Goal: Information Seeking & Learning: Learn about a topic

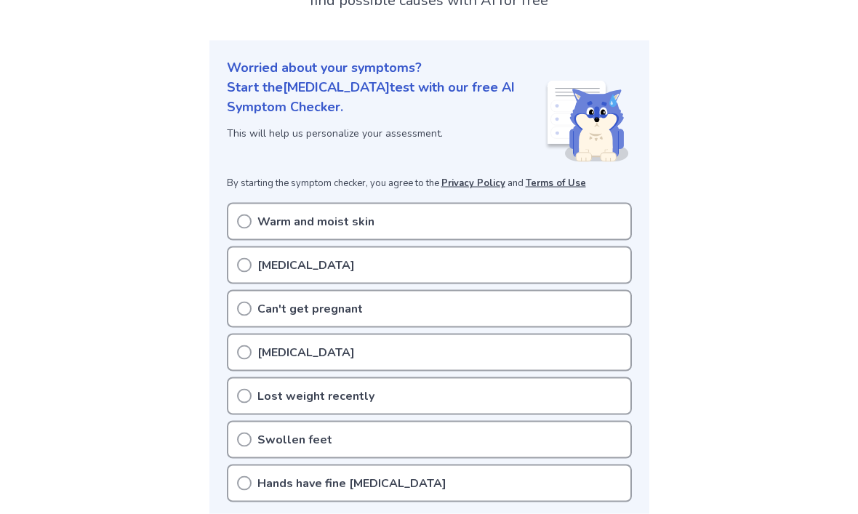
scroll to position [131, 0]
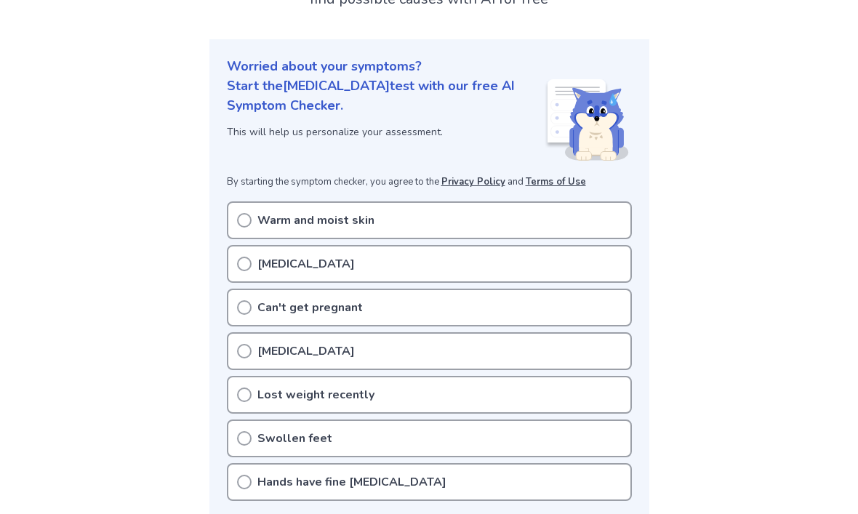
click at [251, 480] on div "Hands have fine [MEDICAL_DATA]" at bounding box center [429, 482] width 405 height 38
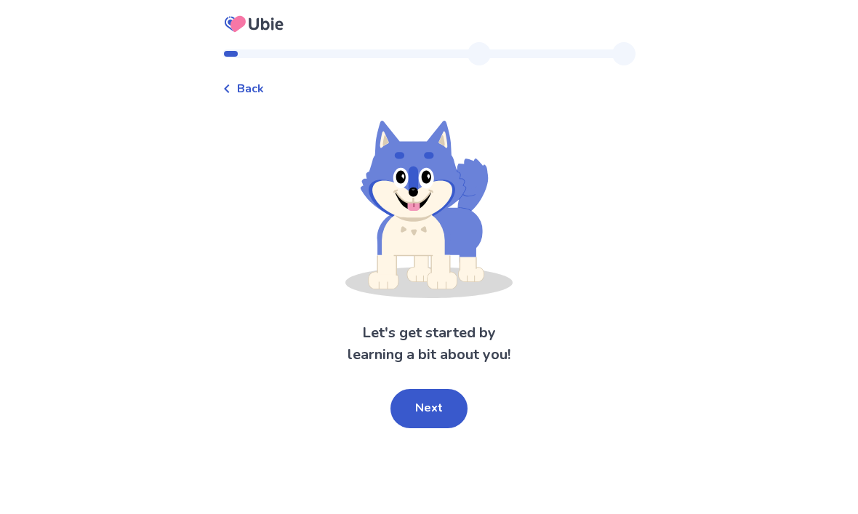
click at [409, 401] on button "Next" at bounding box center [428, 408] width 77 height 39
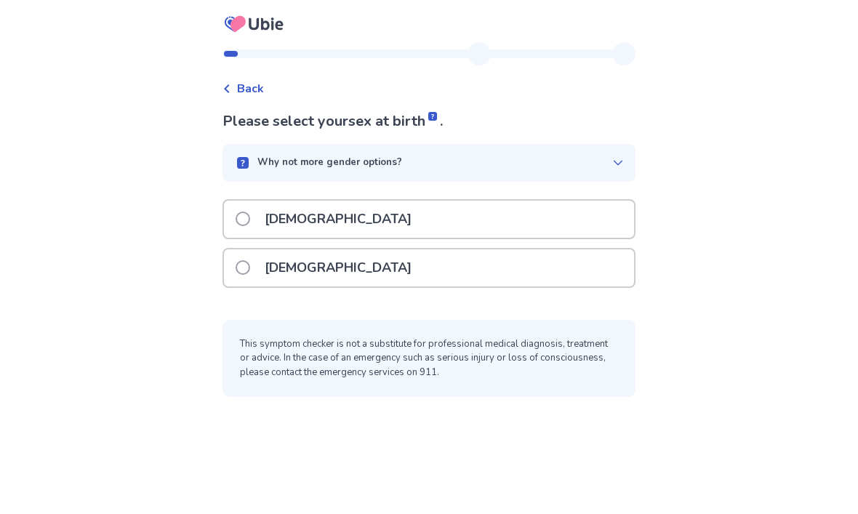
click at [250, 270] on span at bounding box center [242, 267] width 15 height 15
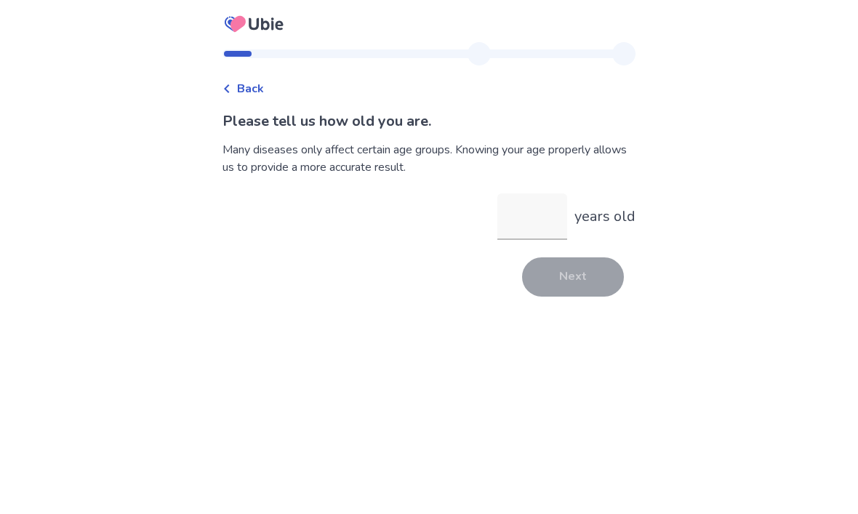
click at [504, 226] on input "years old" at bounding box center [532, 216] width 70 height 47
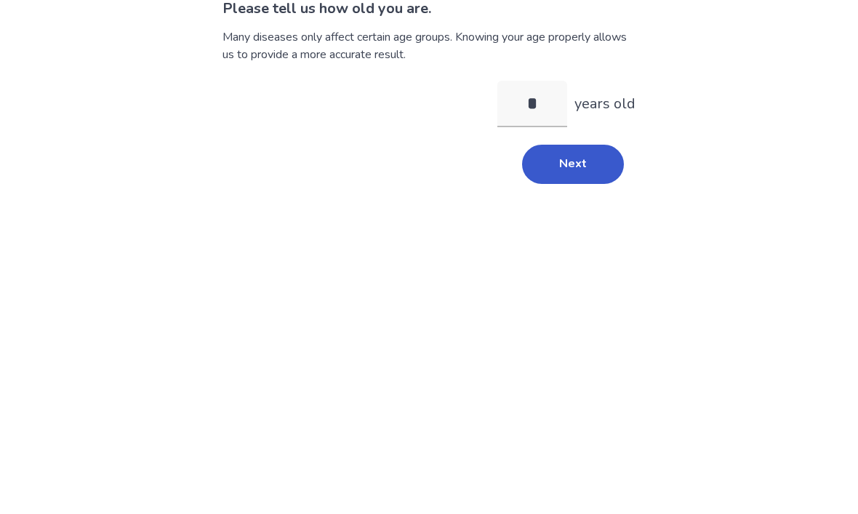
type input "**"
click at [543, 257] on button "Next" at bounding box center [573, 276] width 102 height 39
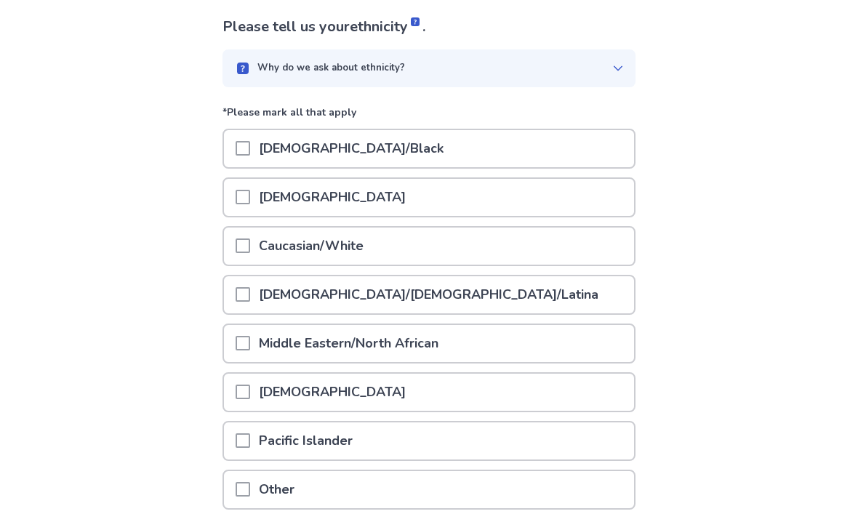
scroll to position [112, 0]
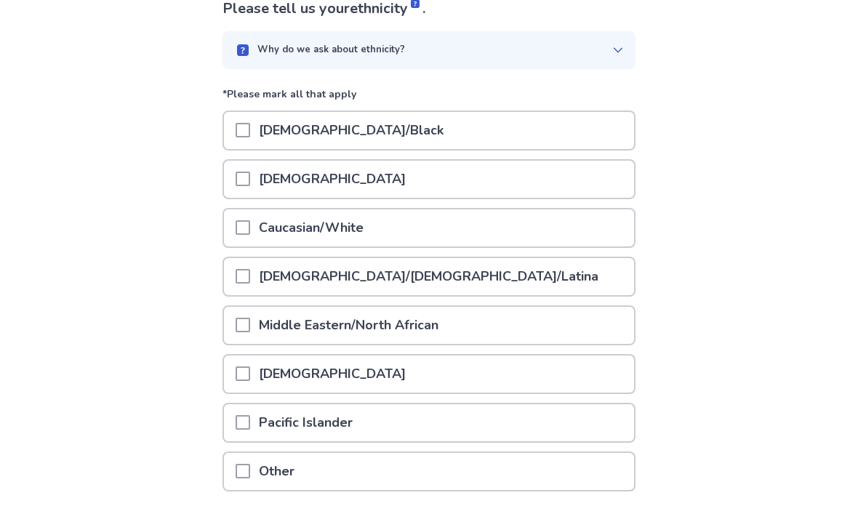
click at [245, 225] on span at bounding box center [242, 228] width 15 height 15
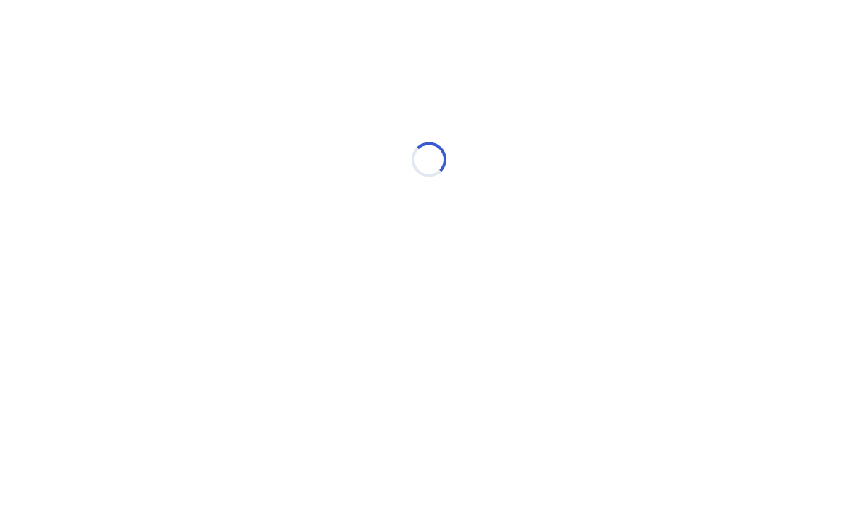
scroll to position [0, 0]
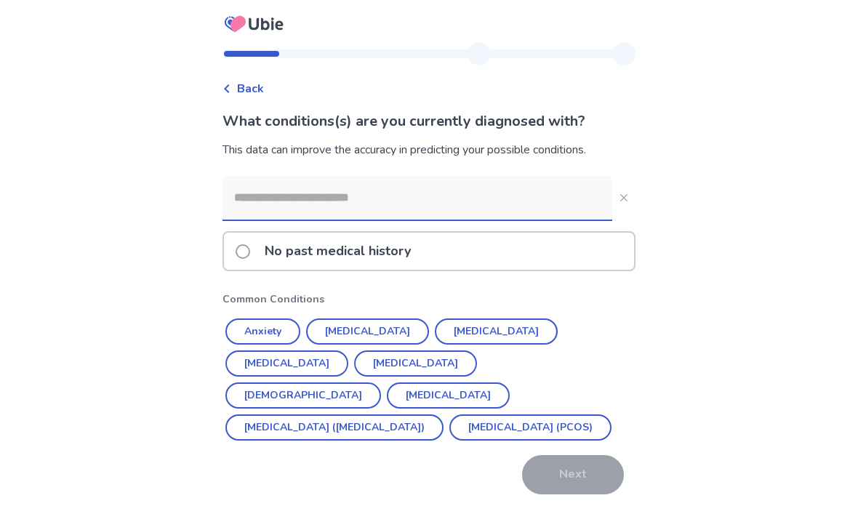
click at [246, 265] on label "No past medical history" at bounding box center [327, 251] width 184 height 37
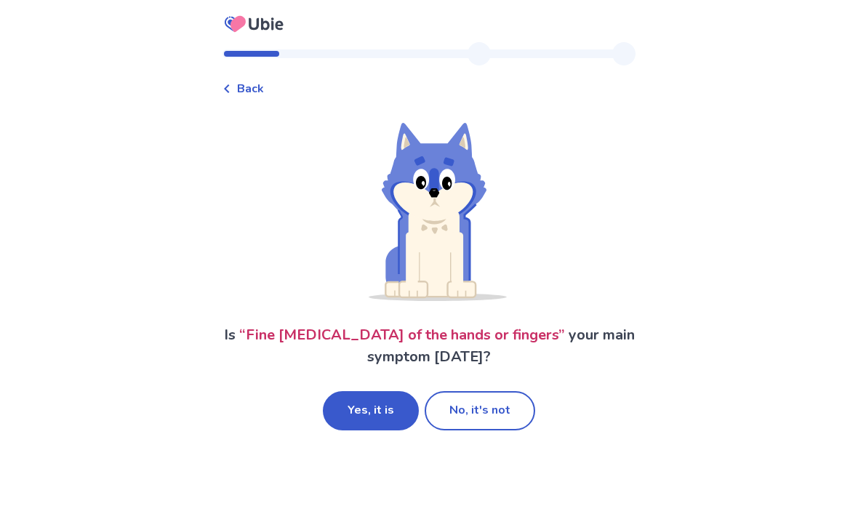
click at [462, 406] on button "No, it's not" at bounding box center [479, 410] width 110 height 39
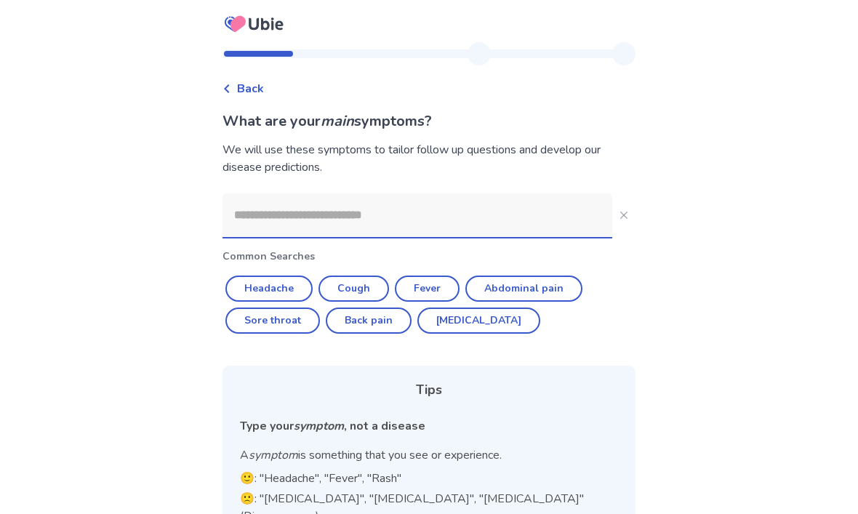
click at [490, 283] on button "Abdominal pain" at bounding box center [523, 288] width 117 height 26
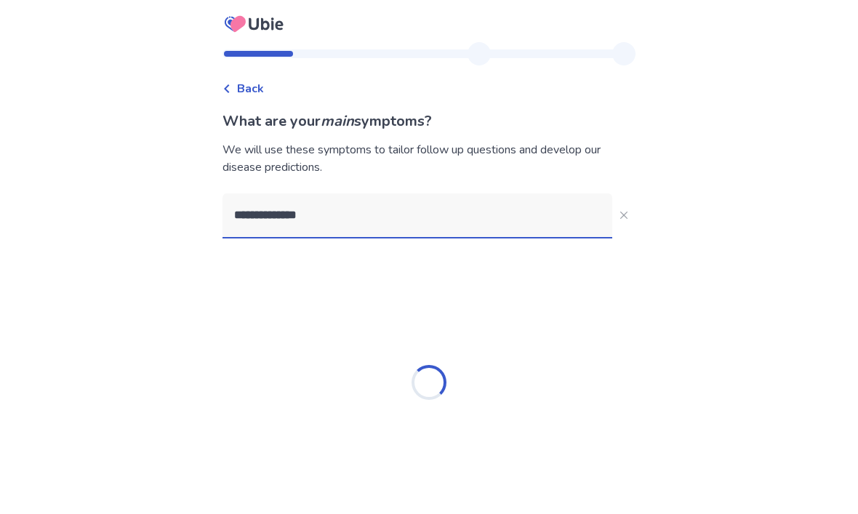
type input "**********"
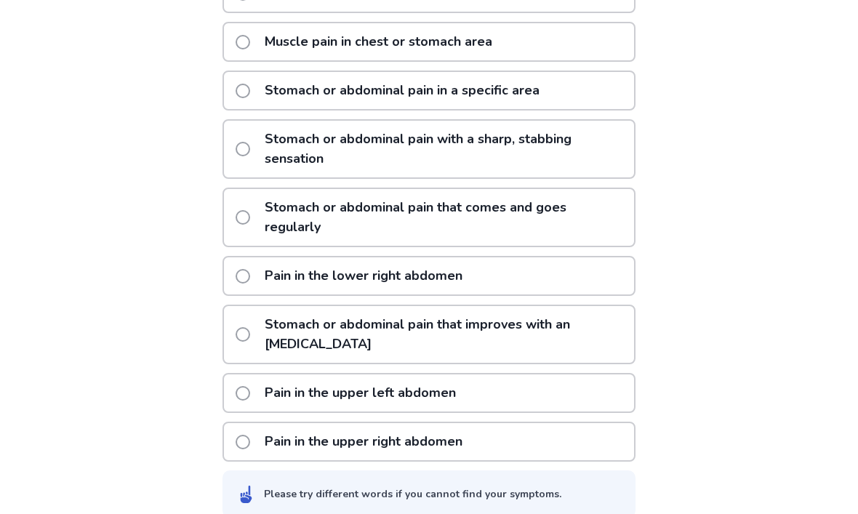
scroll to position [348, 0]
click at [255, 156] on label "Stomach or abdominal pain with a sharp, stabbing sensation" at bounding box center [434, 149] width 398 height 57
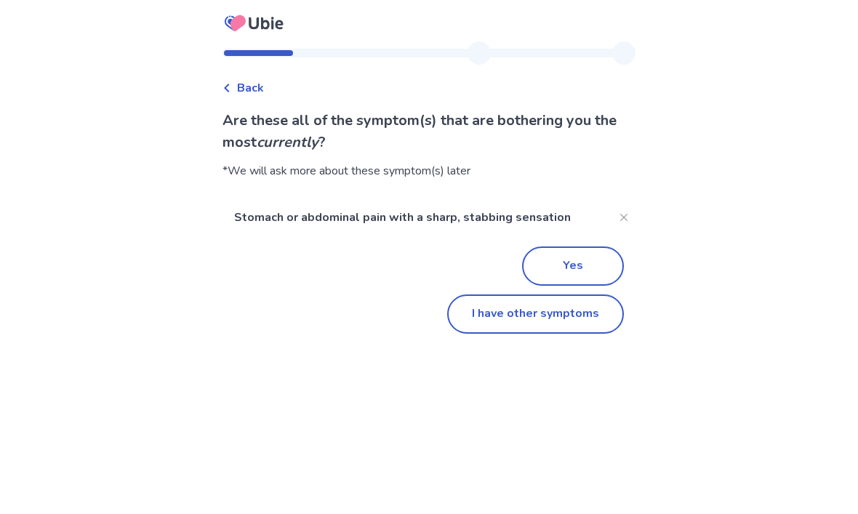
click at [471, 320] on button "I have other symptoms" at bounding box center [535, 314] width 177 height 39
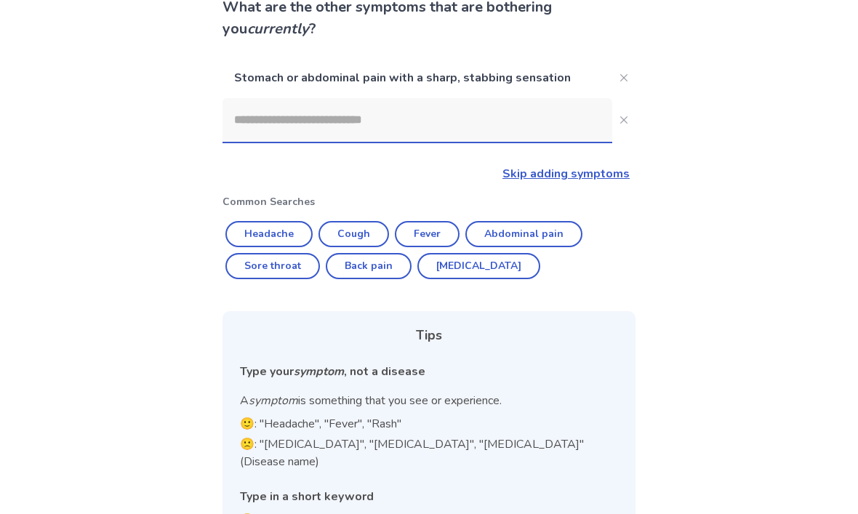
scroll to position [113, 0]
click at [432, 275] on button "Diarrhea" at bounding box center [478, 267] width 123 height 26
type input "********"
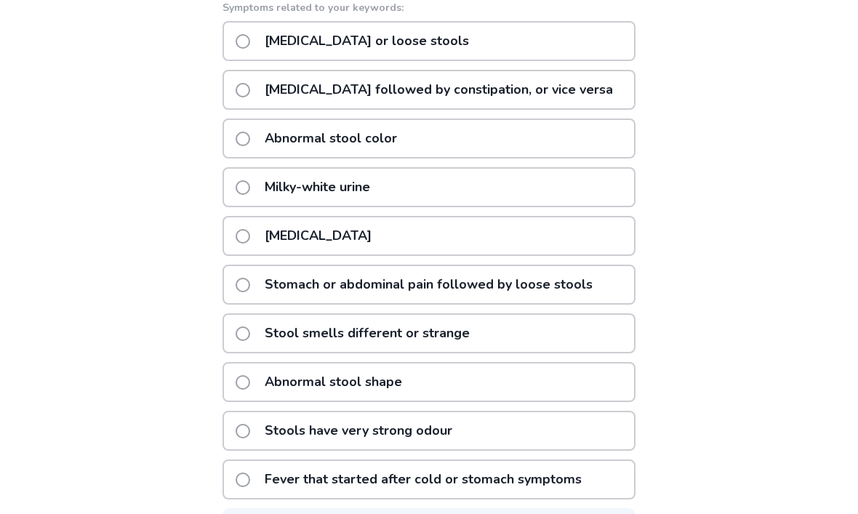
scroll to position [307, 0]
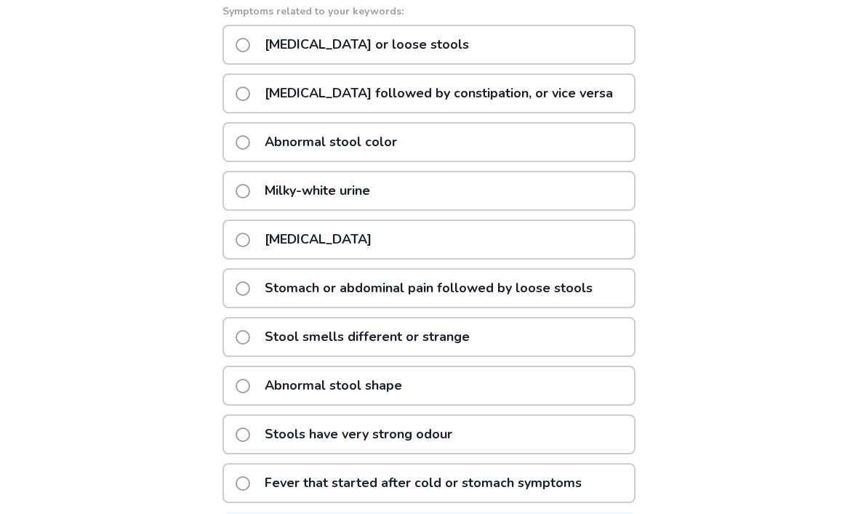
click at [247, 282] on span at bounding box center [242, 288] width 15 height 15
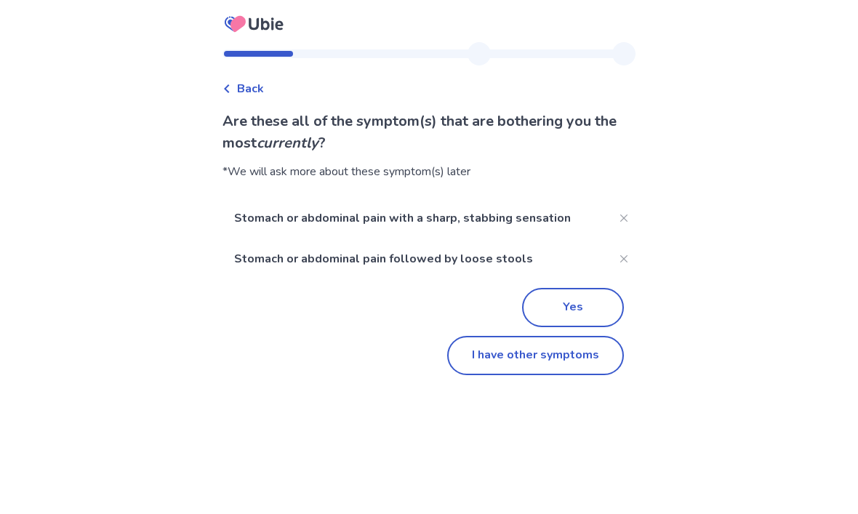
click at [548, 302] on button "Yes" at bounding box center [573, 307] width 102 height 39
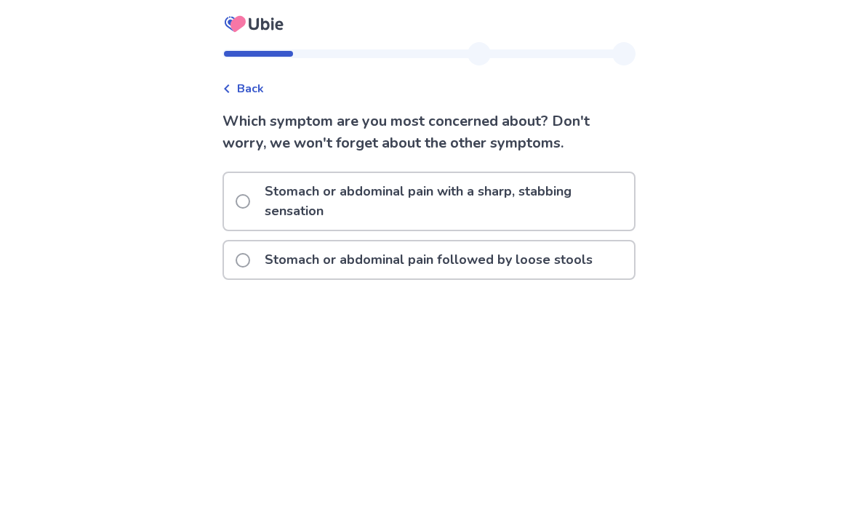
click at [281, 195] on p "Stomach or abdominal pain with a sharp, stabbing sensation" at bounding box center [445, 201] width 378 height 57
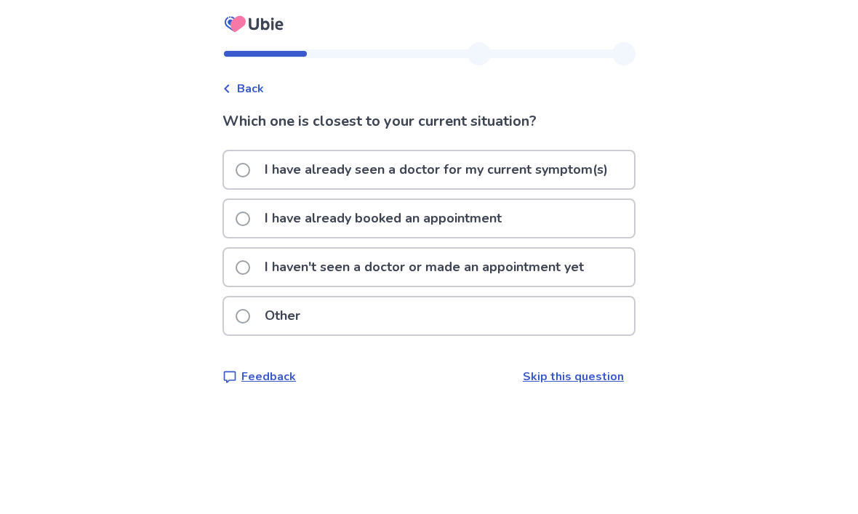
click at [250, 169] on span at bounding box center [242, 170] width 15 height 15
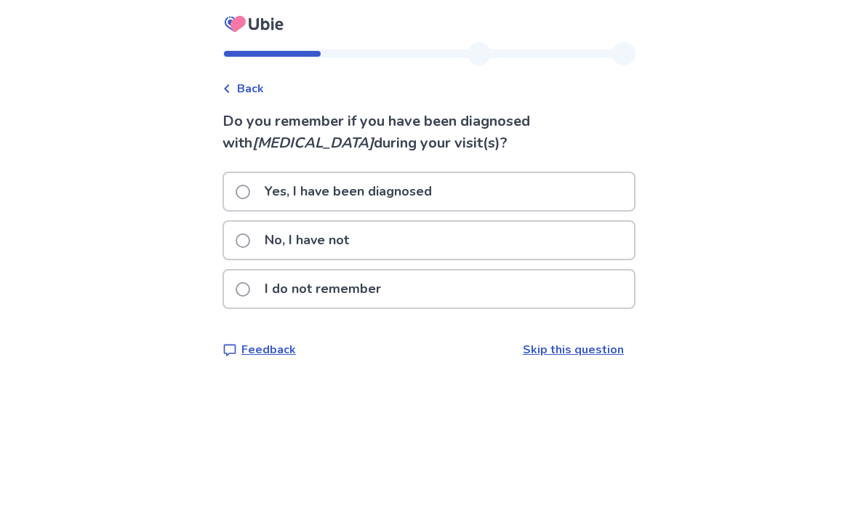
click at [258, 245] on label "No, I have not" at bounding box center [296, 240] width 122 height 37
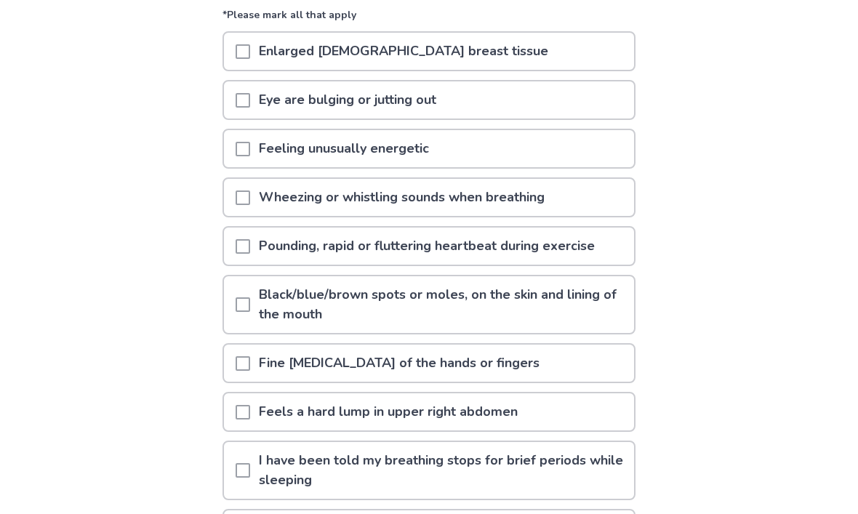
scroll to position [164, 0]
click at [250, 242] on span at bounding box center [242, 246] width 15 height 15
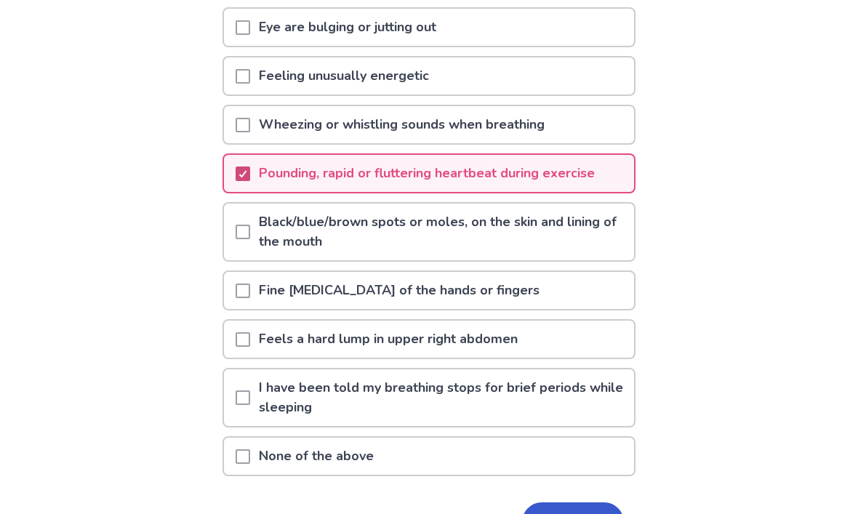
scroll to position [241, 0]
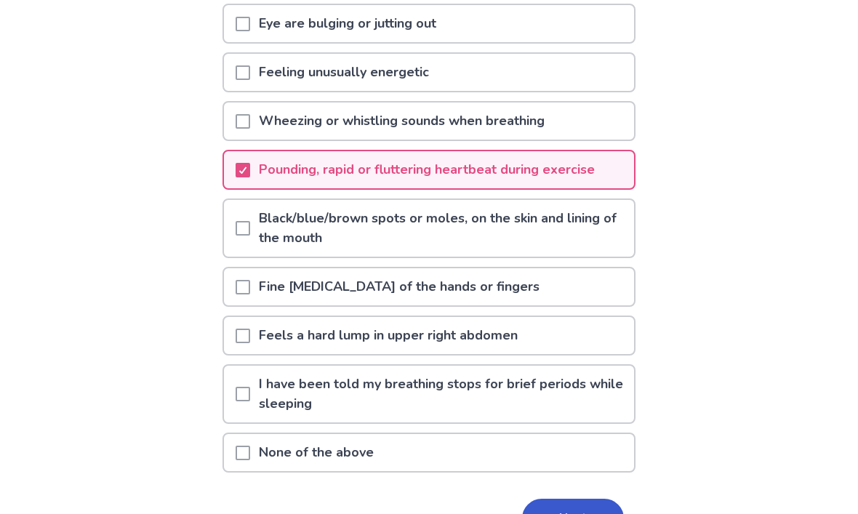
click at [249, 286] on span at bounding box center [242, 287] width 15 height 15
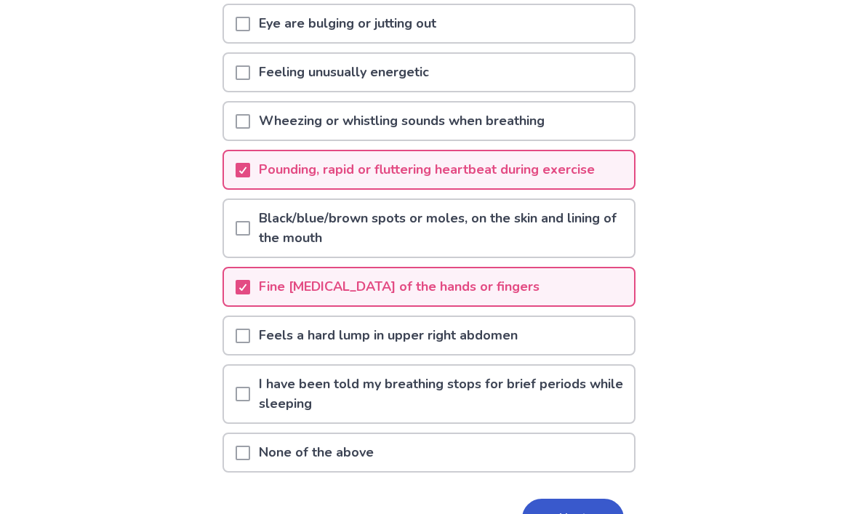
click at [271, 388] on p "I have been told my breathing stops for brief periods while sleeping" at bounding box center [442, 394] width 384 height 57
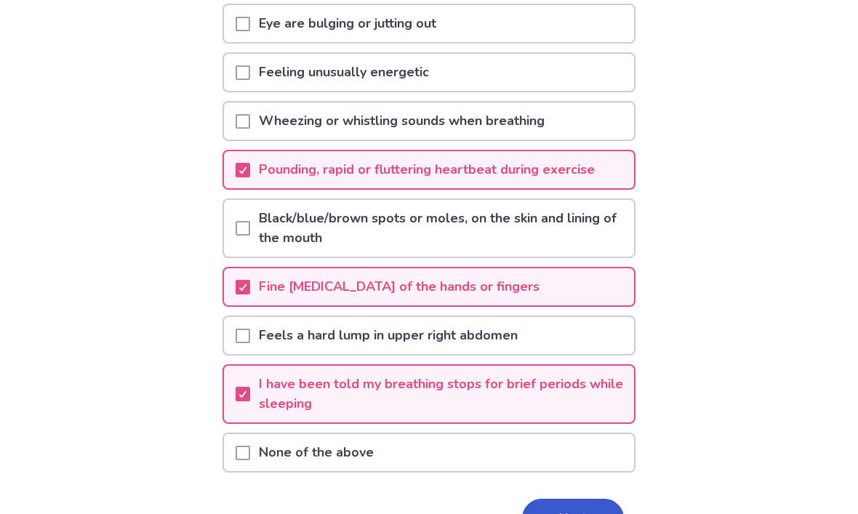
click at [522, 513] on button "Next" at bounding box center [573, 518] width 102 height 39
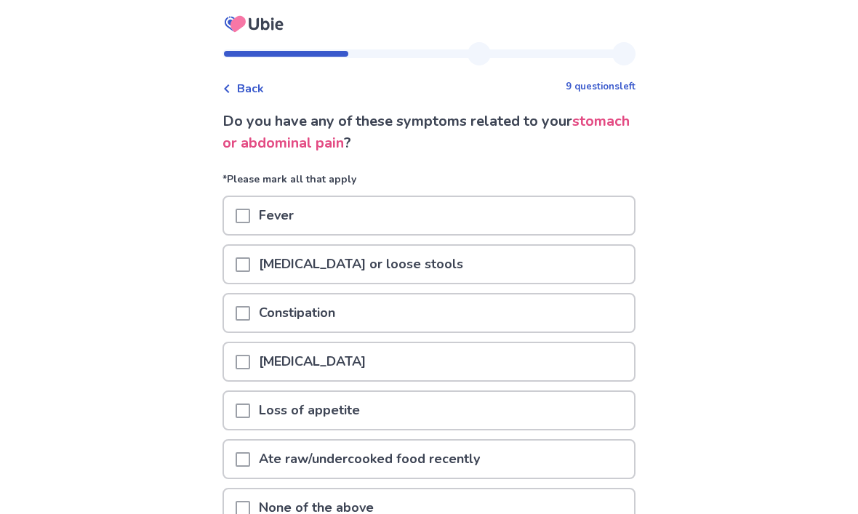
click at [250, 267] on span at bounding box center [242, 264] width 15 height 15
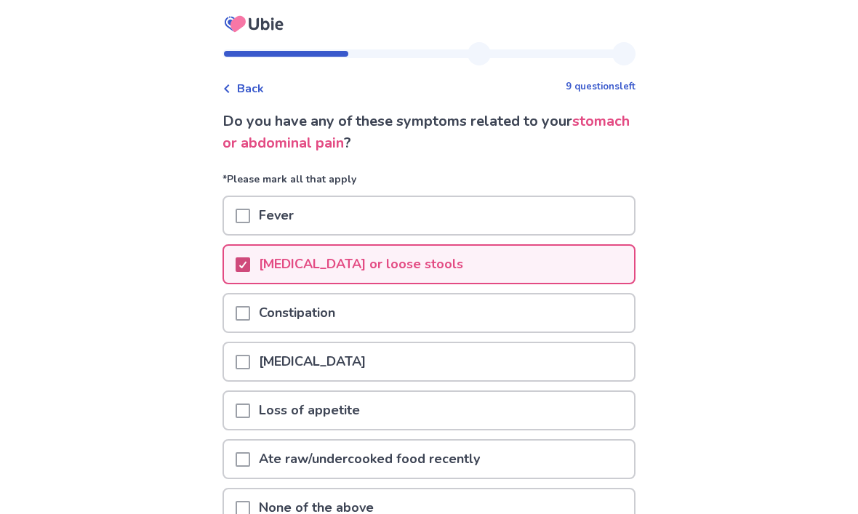
click at [270, 361] on p "Nausea or vomiting" at bounding box center [312, 361] width 124 height 37
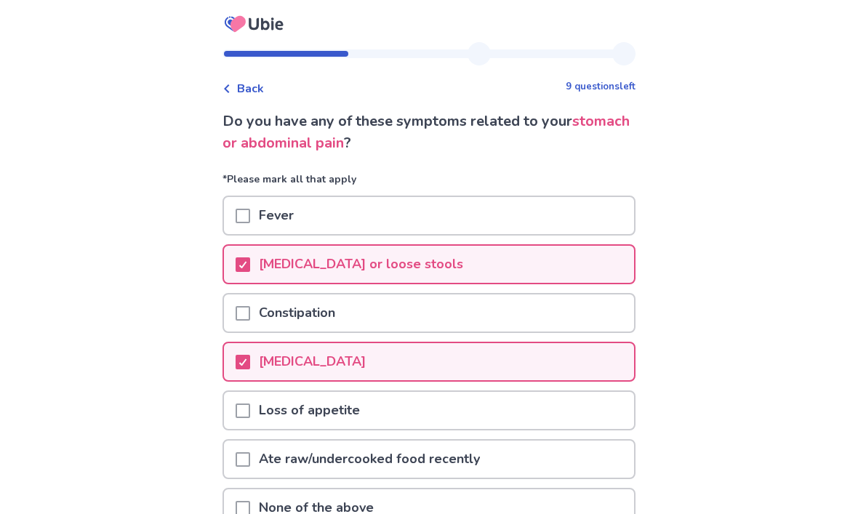
click at [250, 398] on div at bounding box center [242, 410] width 15 height 37
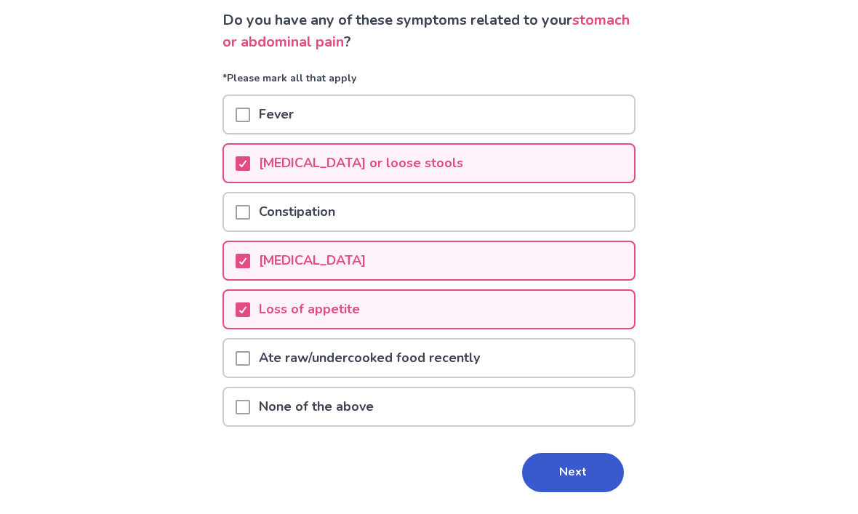
scroll to position [102, 0]
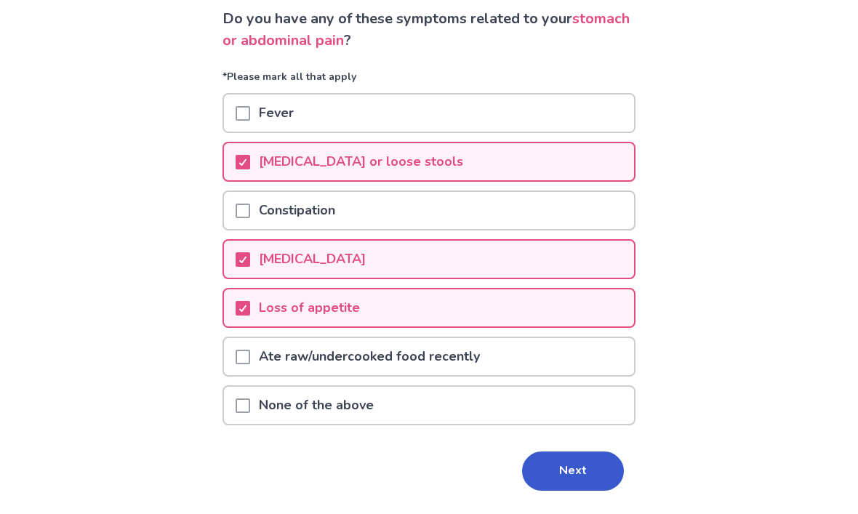
click at [533, 464] on button "Next" at bounding box center [573, 471] width 102 height 39
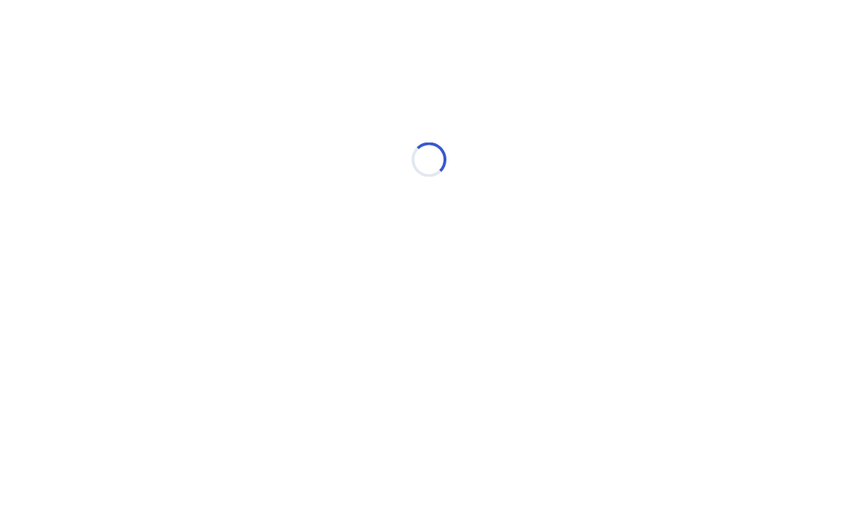
scroll to position [0, 0]
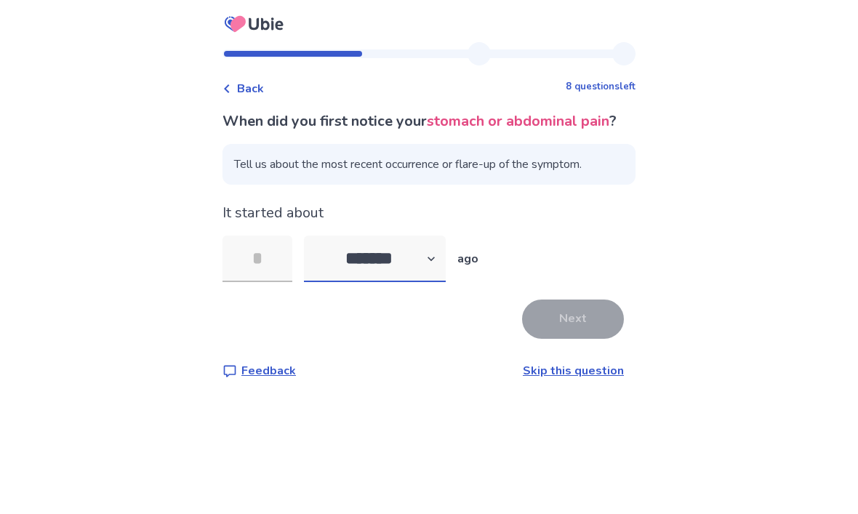
click at [344, 282] on select "******* ****** ******* ******** *******" at bounding box center [375, 258] width 142 height 47
select select "*"
click at [245, 282] on input "tel" at bounding box center [257, 258] width 70 height 47
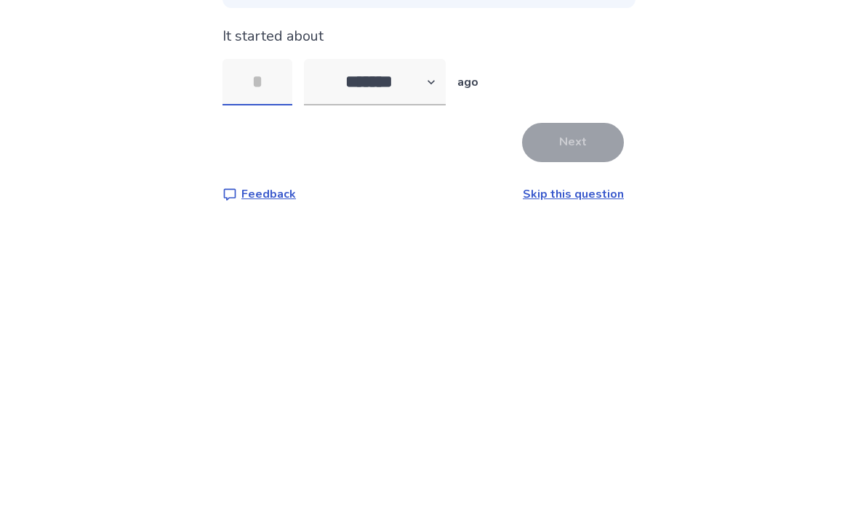
type input "*"
click at [542, 299] on button "Next" at bounding box center [573, 318] width 102 height 39
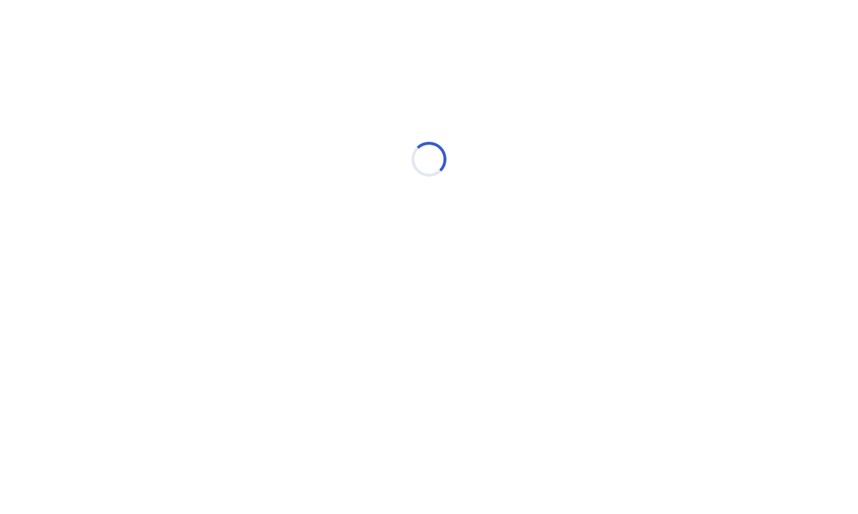
select select "*"
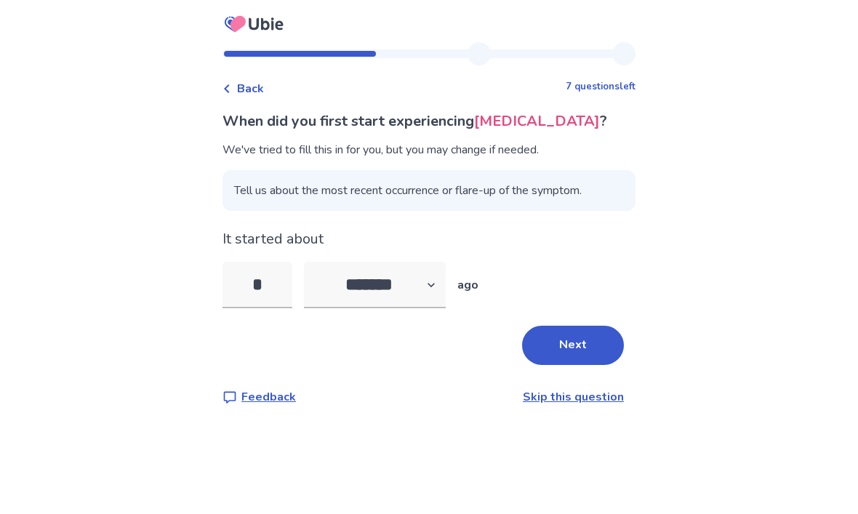
click at [531, 337] on button "Next" at bounding box center [573, 345] width 102 height 39
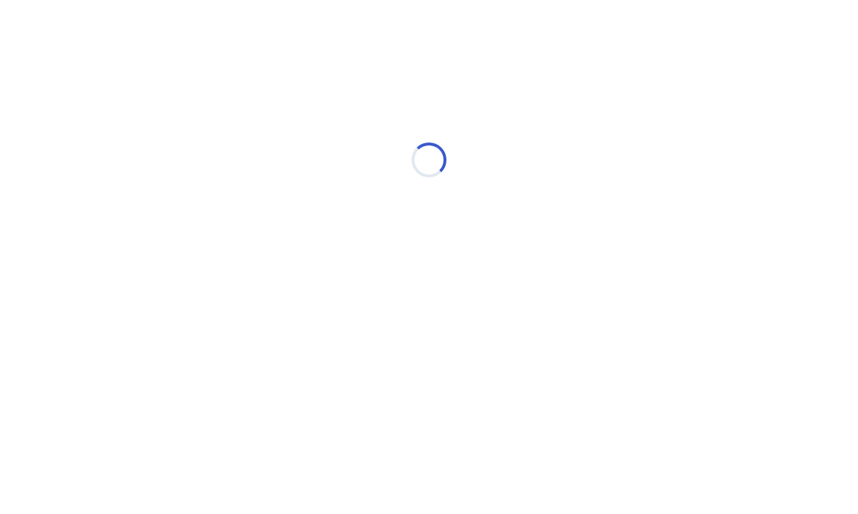
select select "*"
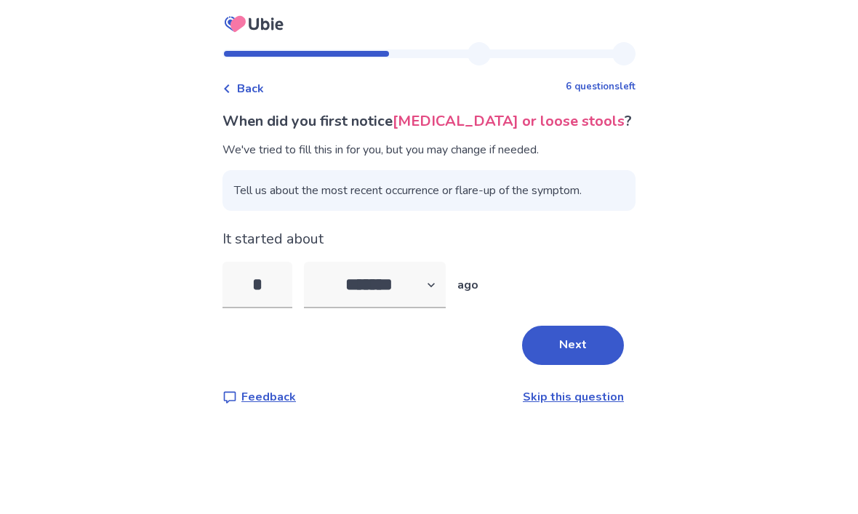
click at [534, 343] on button "Next" at bounding box center [573, 345] width 102 height 39
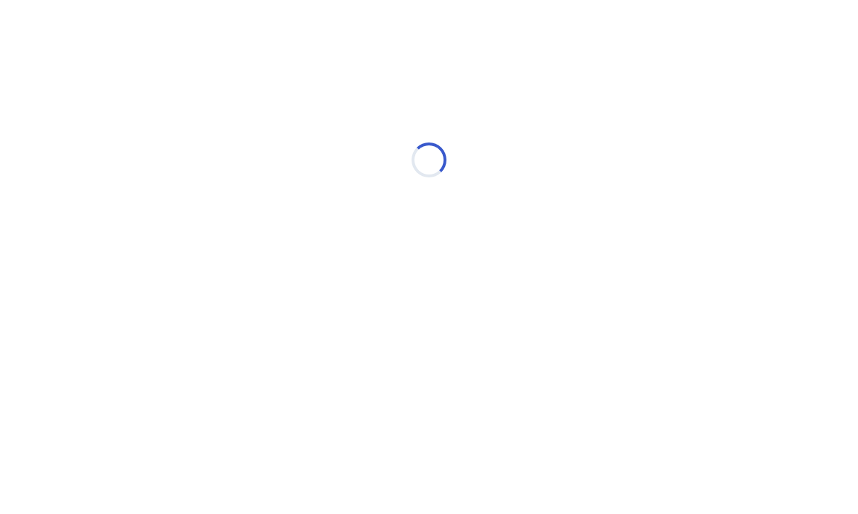
select select "*"
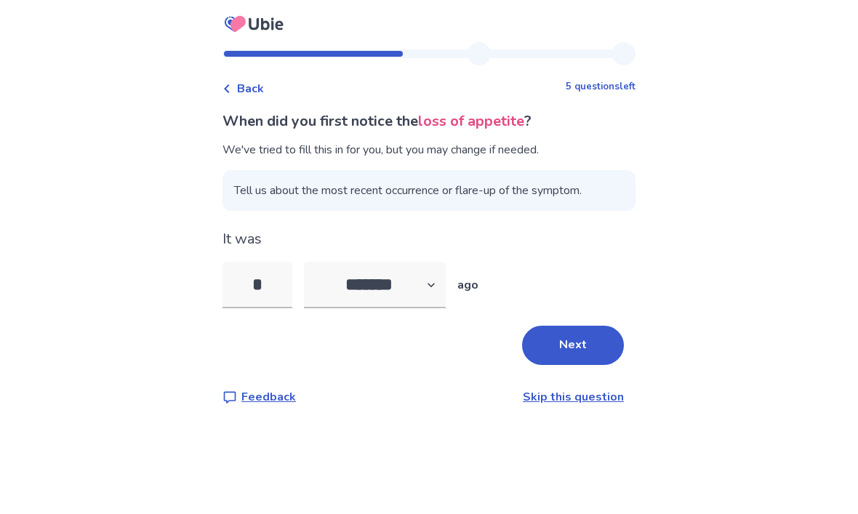
click at [538, 351] on button "Next" at bounding box center [573, 345] width 102 height 39
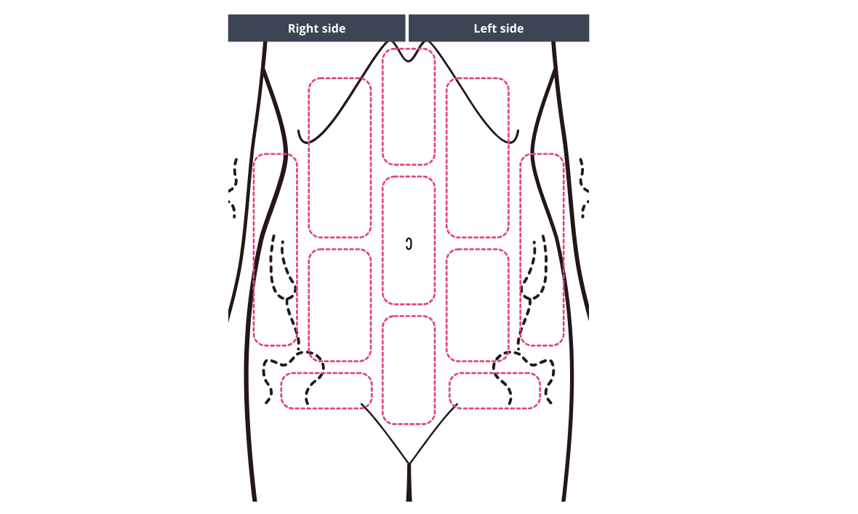
scroll to position [142, 0]
click at [336, 316] on img at bounding box center [407, 258] width 743 height 503
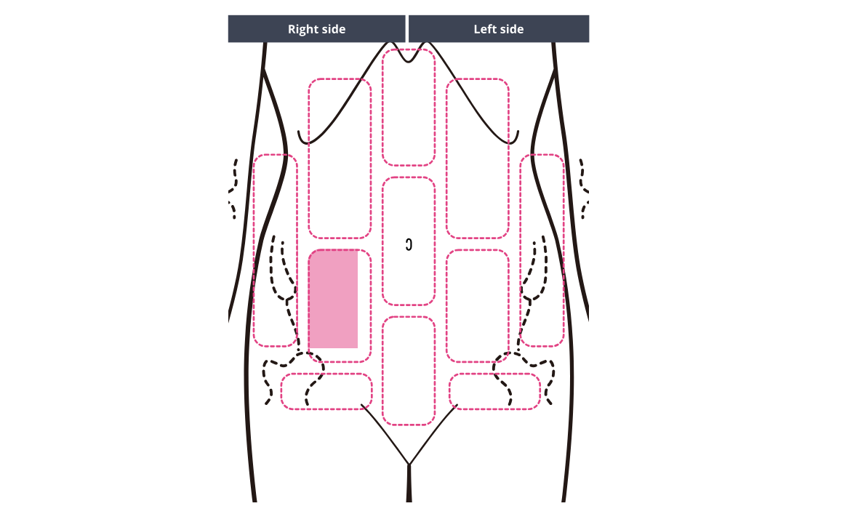
click at [474, 319] on img at bounding box center [407, 258] width 743 height 503
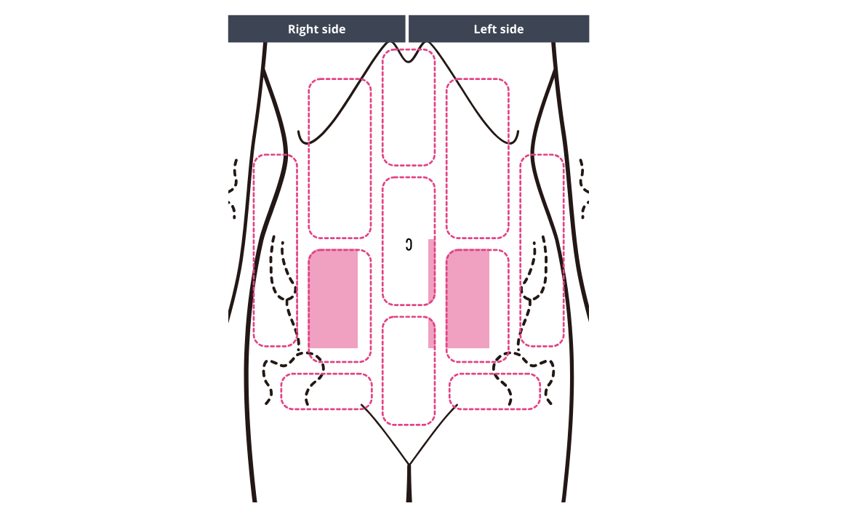
click at [492, 395] on img at bounding box center [407, 258] width 743 height 503
click at [322, 393] on img at bounding box center [407, 258] width 743 height 503
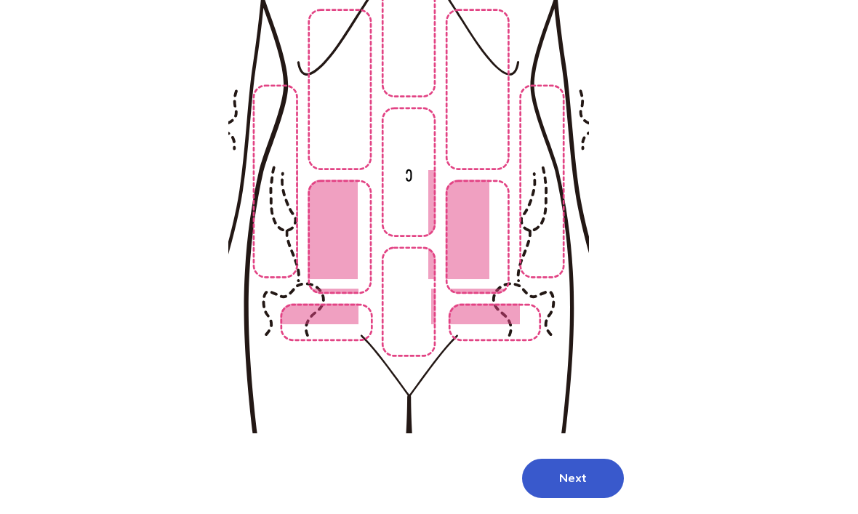
scroll to position [213, 0]
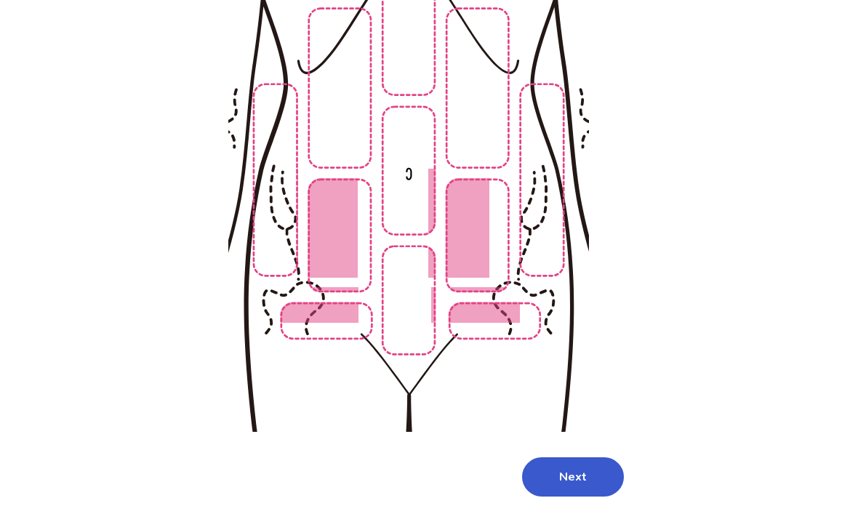
click at [544, 474] on button "Next" at bounding box center [573, 476] width 102 height 39
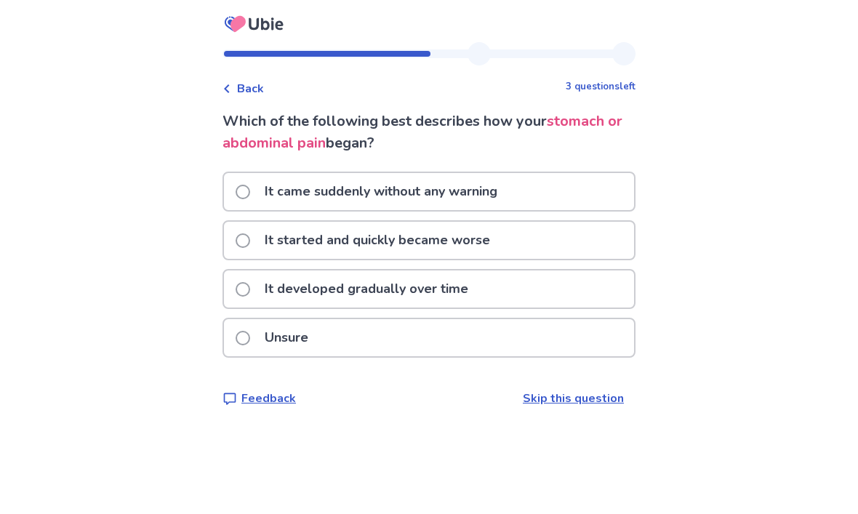
click at [270, 240] on p "It started and quickly became worse" at bounding box center [377, 240] width 243 height 37
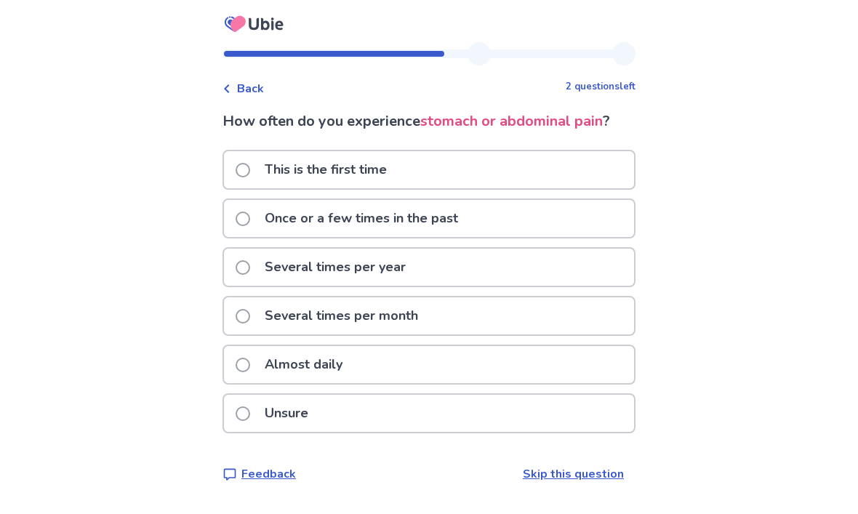
click at [263, 371] on label "Almost daily" at bounding box center [293, 364] width 116 height 37
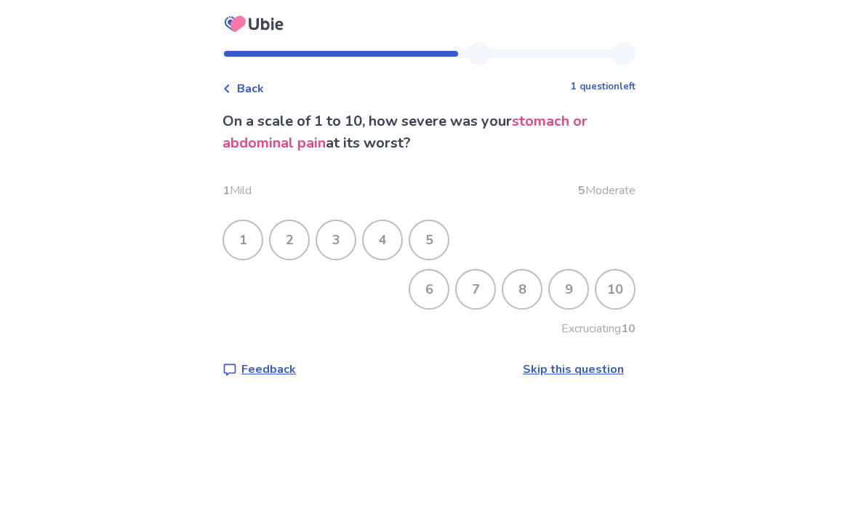
click at [607, 302] on div "10" at bounding box center [615, 289] width 38 height 38
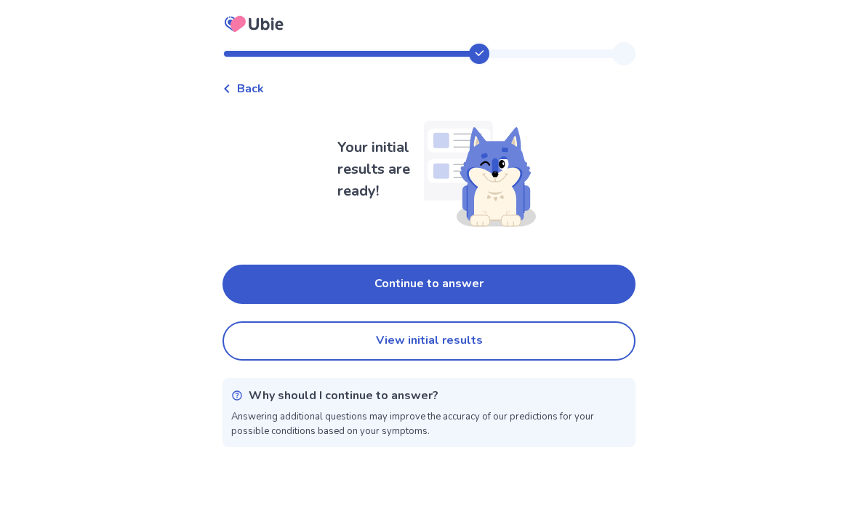
click at [382, 340] on button "View initial results" at bounding box center [428, 340] width 413 height 39
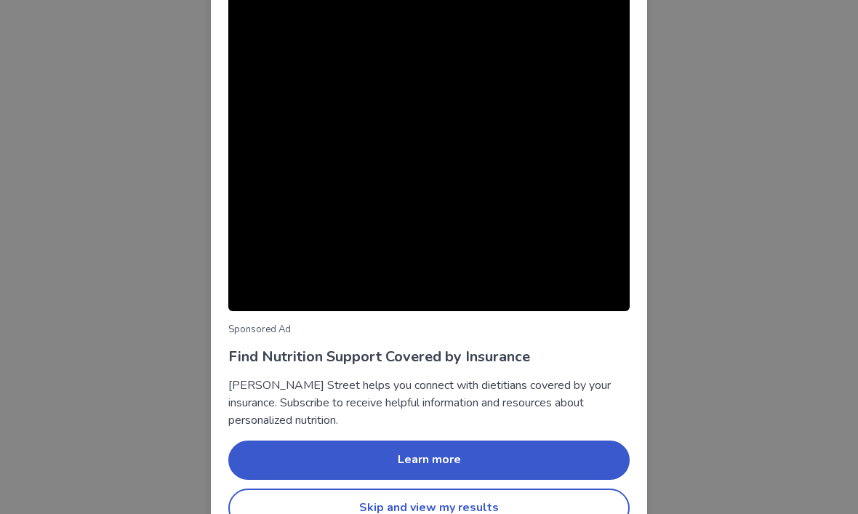
scroll to position [90, 0]
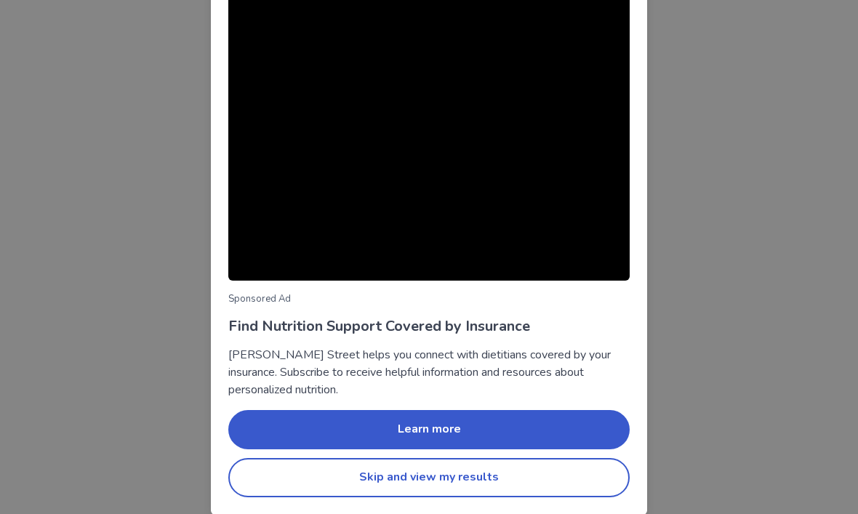
click at [261, 477] on button "Skip and view my results" at bounding box center [428, 477] width 401 height 39
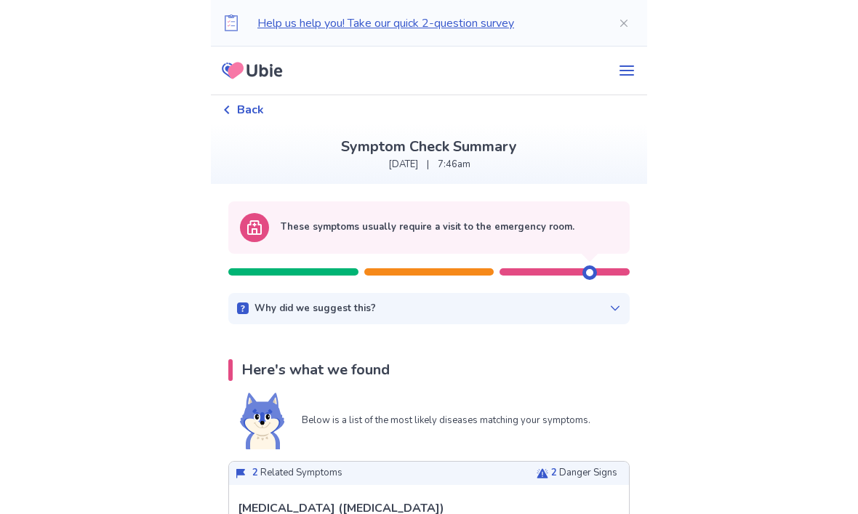
click at [250, 102] on span "Back" at bounding box center [250, 109] width 27 height 17
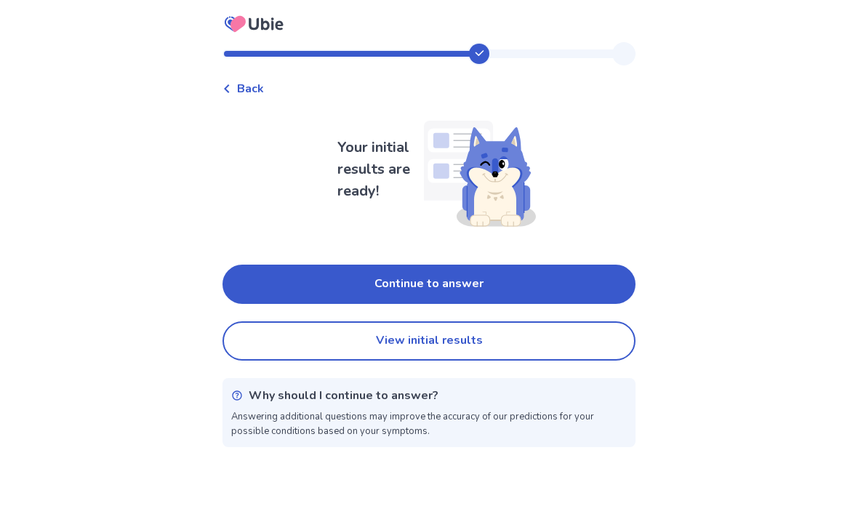
click at [270, 275] on button "Continue to answer" at bounding box center [428, 284] width 413 height 39
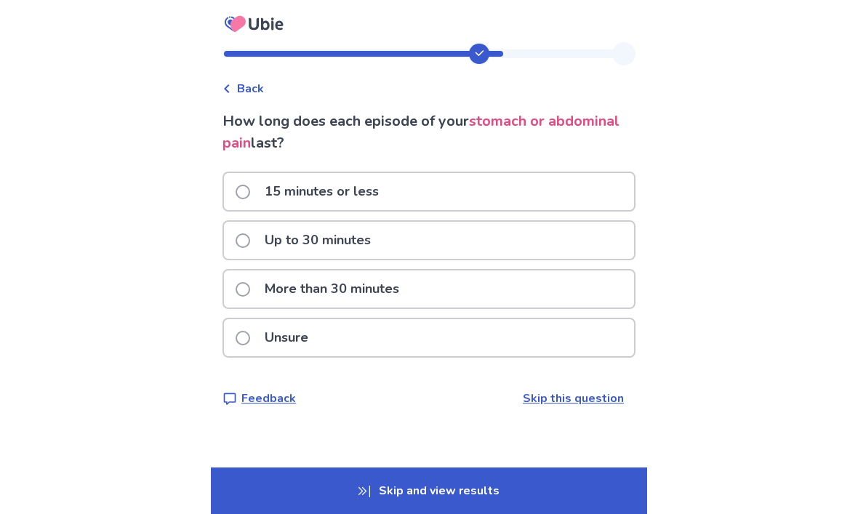
click at [267, 286] on p "More than 30 minutes" at bounding box center [332, 288] width 152 height 37
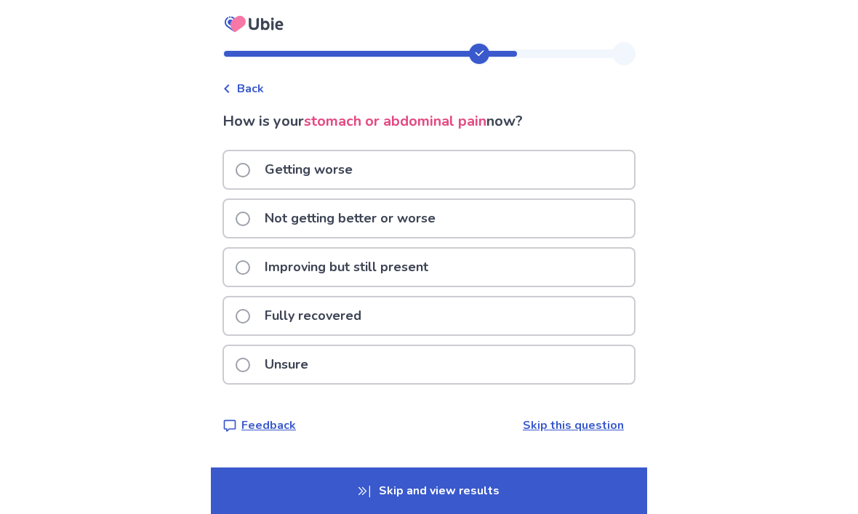
click at [263, 271] on label "Improving but still present" at bounding box center [335, 267] width 201 height 37
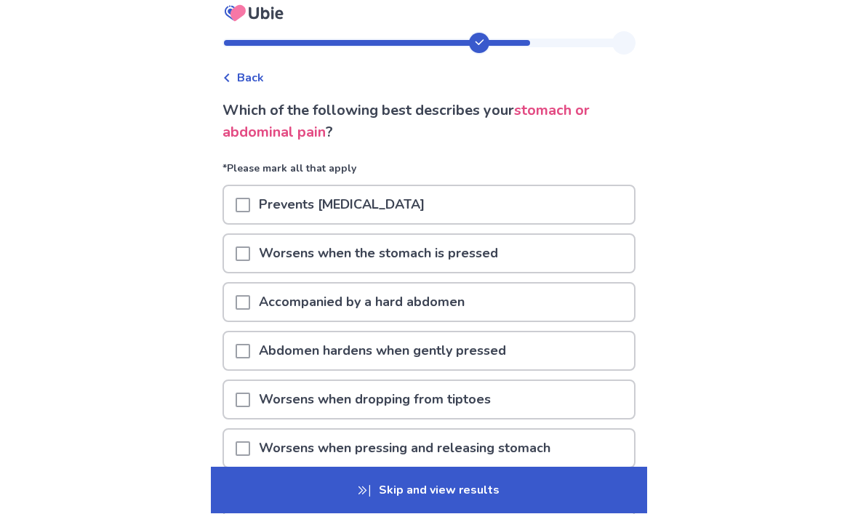
scroll to position [11, 0]
click at [250, 259] on span at bounding box center [242, 253] width 15 height 15
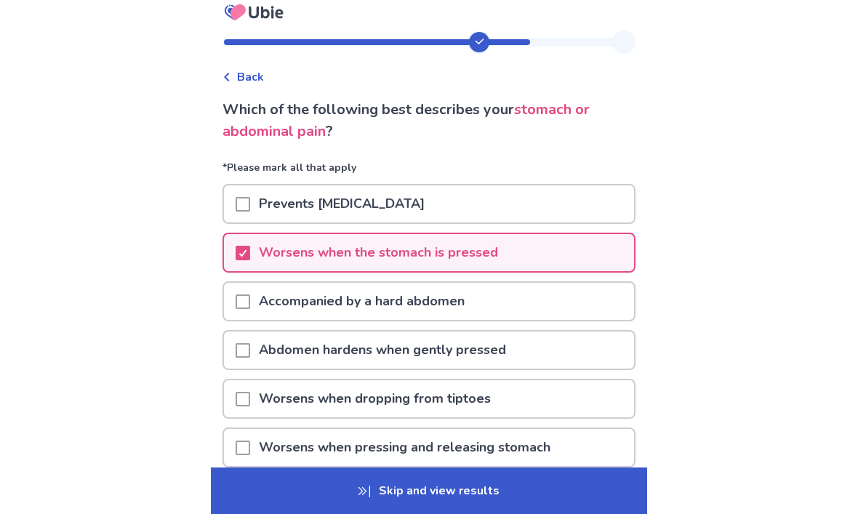
click at [250, 445] on span at bounding box center [242, 447] width 15 height 15
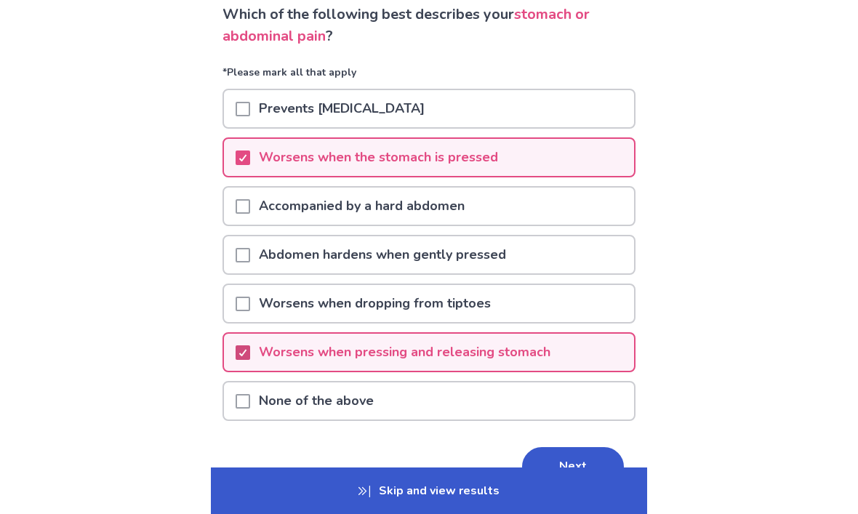
scroll to position [110, 0]
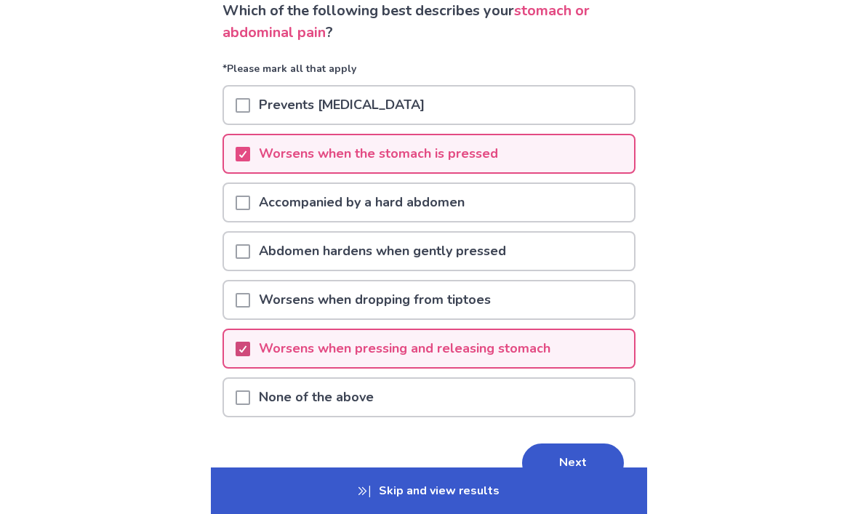
click at [527, 469] on button "Next" at bounding box center [573, 462] width 102 height 39
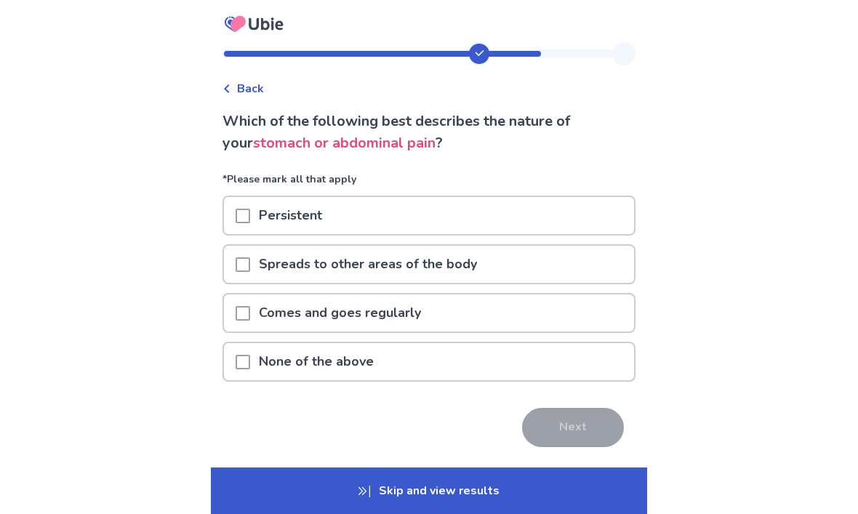
click at [281, 222] on p "Persistent" at bounding box center [290, 215] width 81 height 37
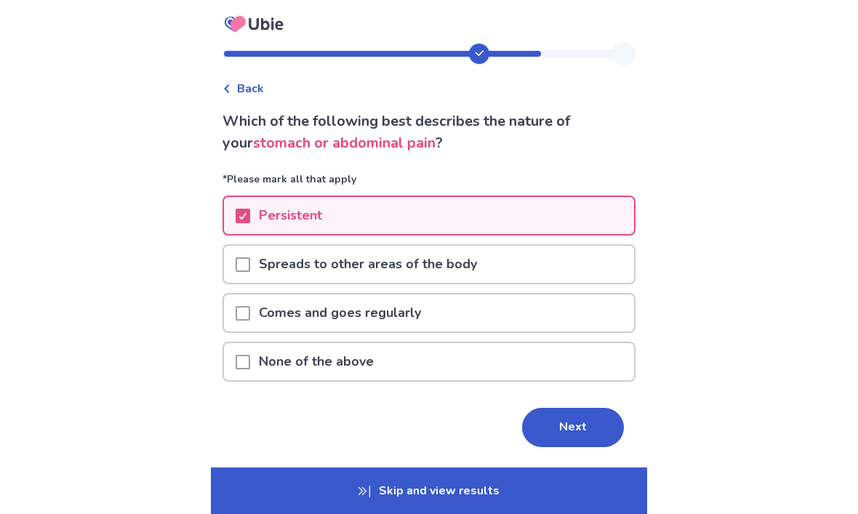
click at [532, 421] on button "Next" at bounding box center [573, 427] width 102 height 39
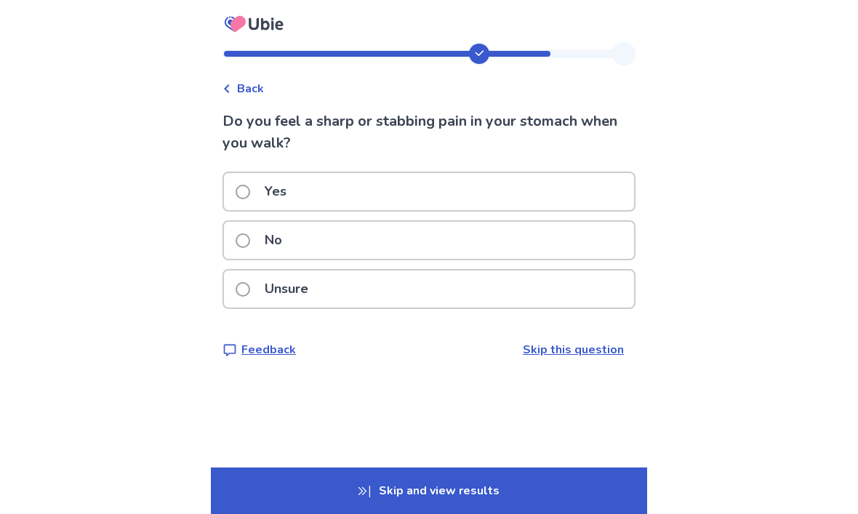
click at [270, 291] on p "Unsure" at bounding box center [286, 288] width 61 height 37
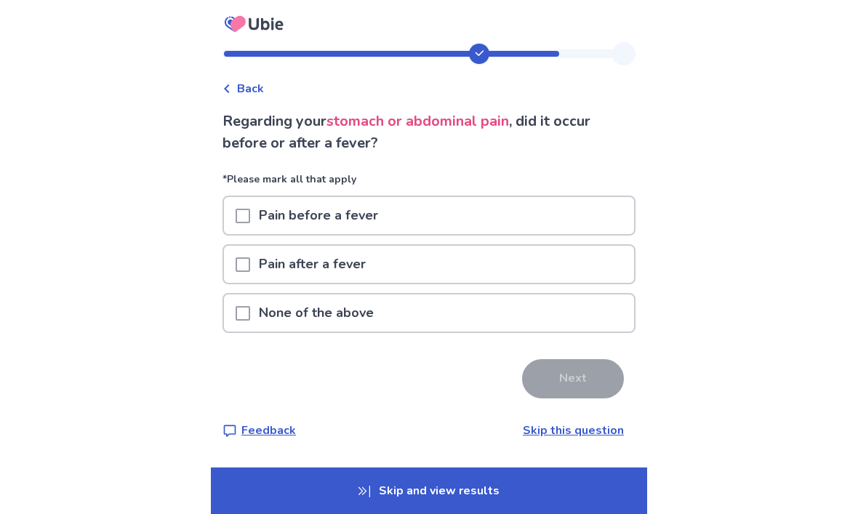
click at [250, 318] on span at bounding box center [242, 313] width 15 height 15
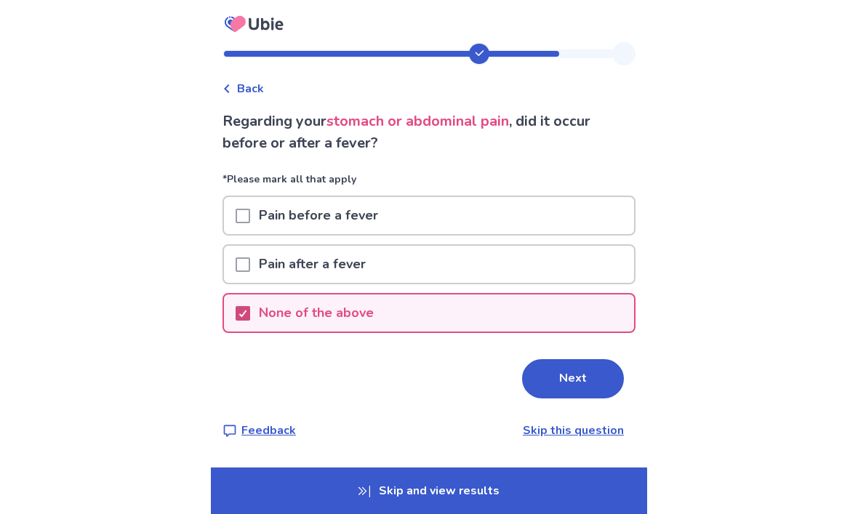
click at [532, 380] on button "Next" at bounding box center [573, 378] width 102 height 39
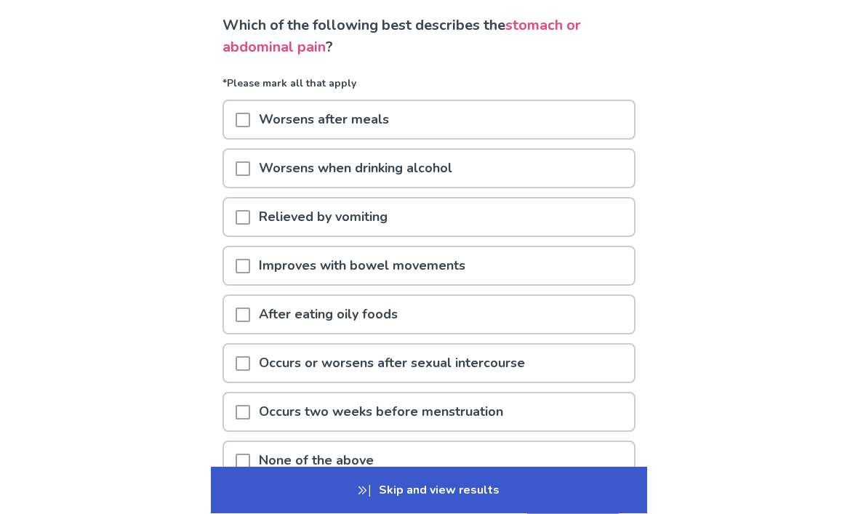
scroll to position [96, 0]
click at [273, 121] on p "Worsens after meals" at bounding box center [324, 119] width 148 height 37
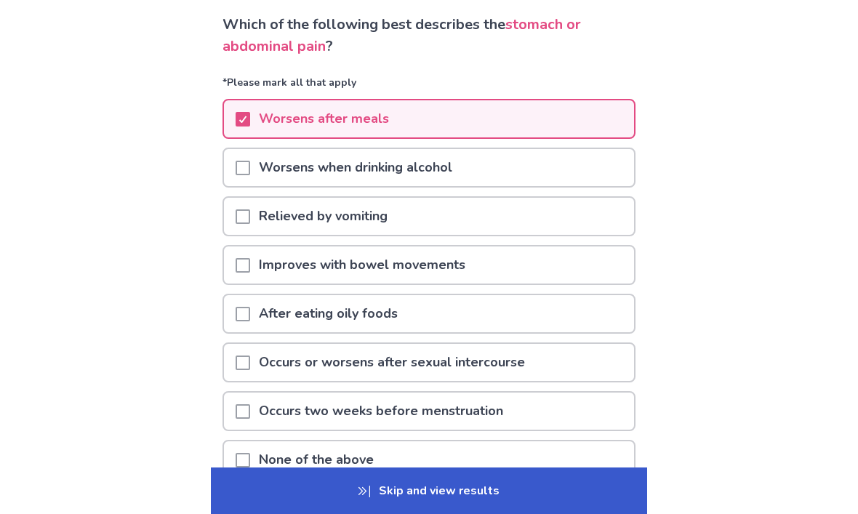
click at [272, 217] on p "Relieved by vomiting" at bounding box center [323, 216] width 146 height 37
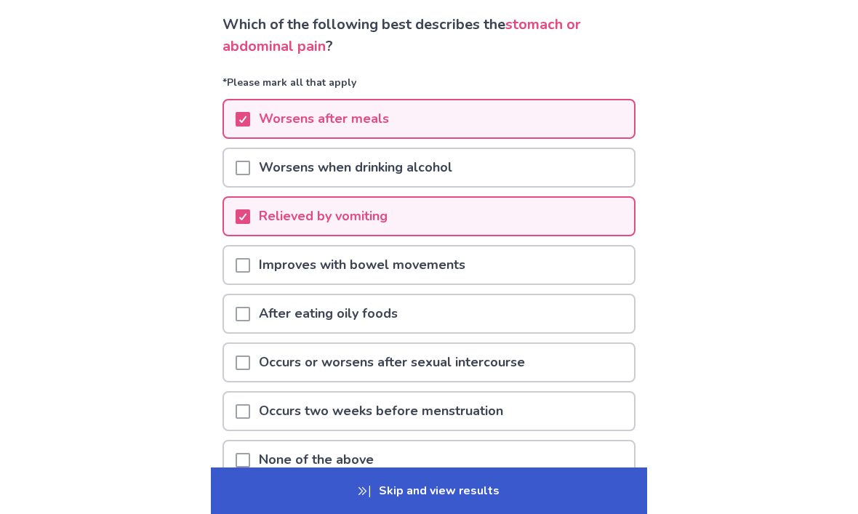
click at [250, 265] on span at bounding box center [242, 265] width 15 height 15
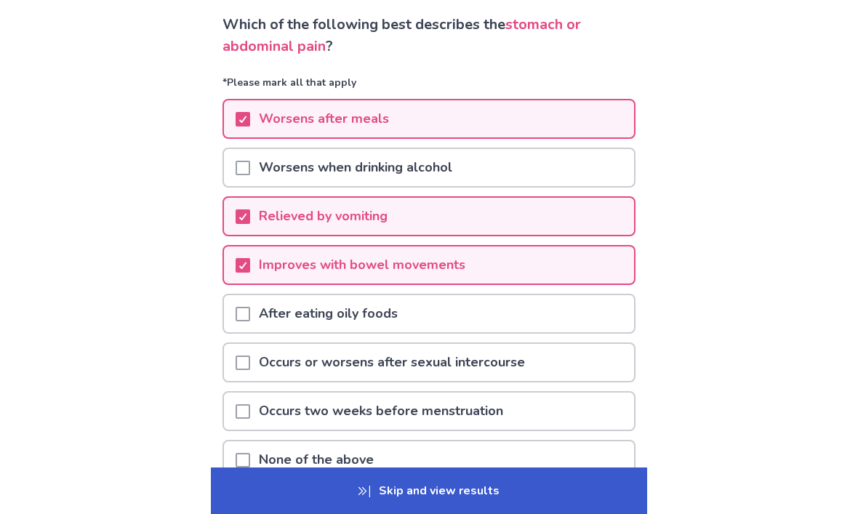
click at [250, 413] on span at bounding box center [242, 411] width 15 height 15
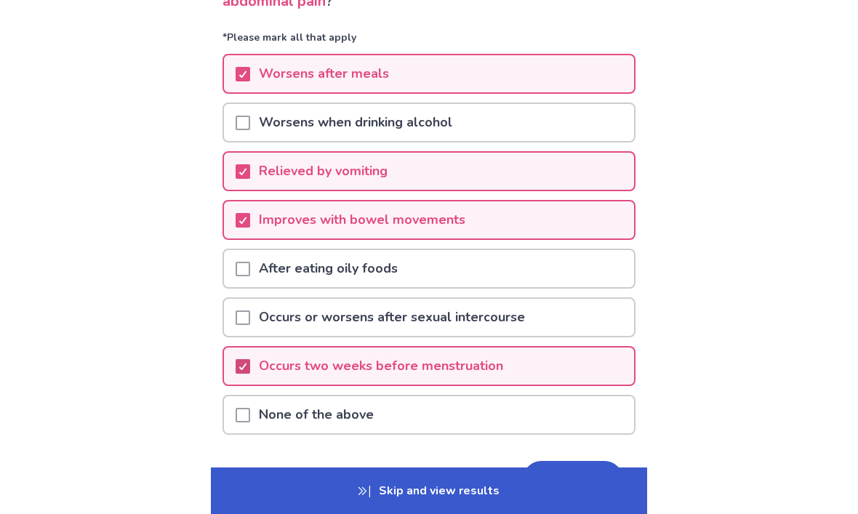
scroll to position [143, 0]
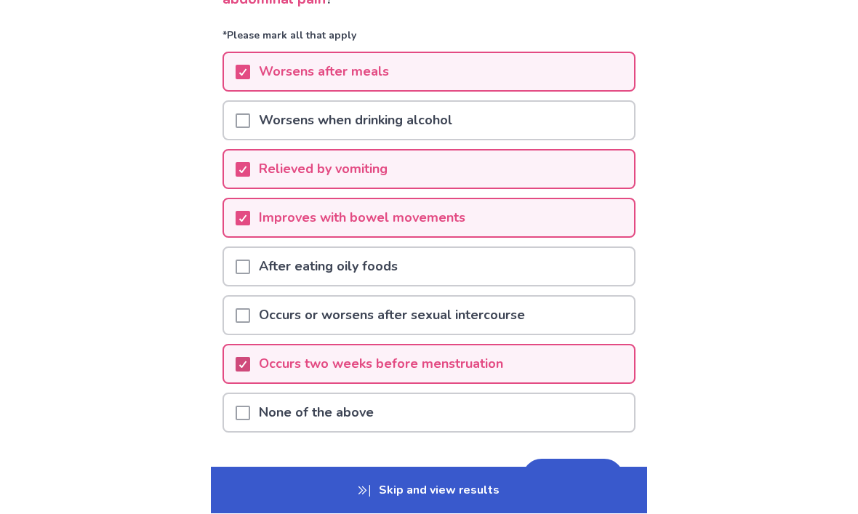
click at [534, 476] on button "Next" at bounding box center [573, 478] width 102 height 39
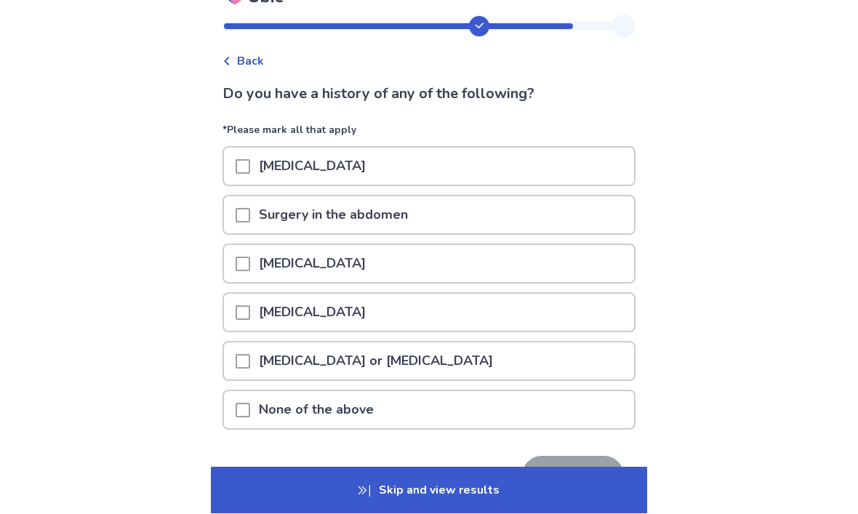
scroll to position [28, 0]
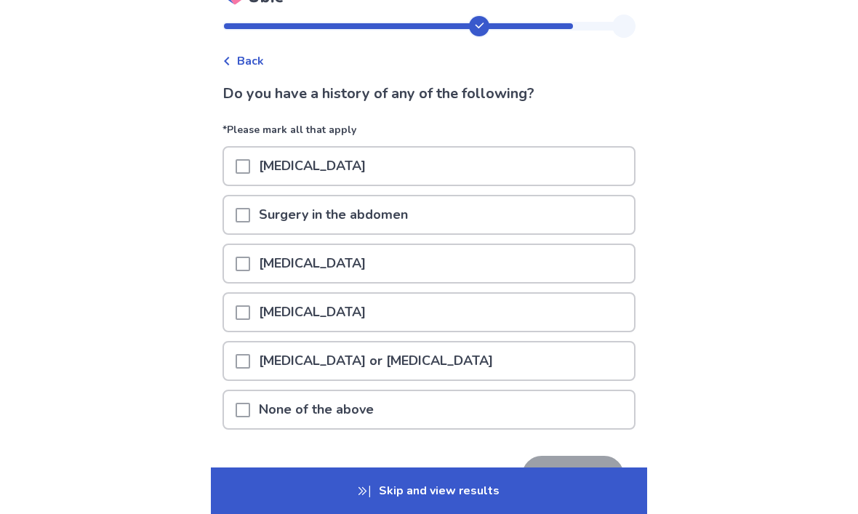
click at [250, 399] on div at bounding box center [242, 409] width 15 height 37
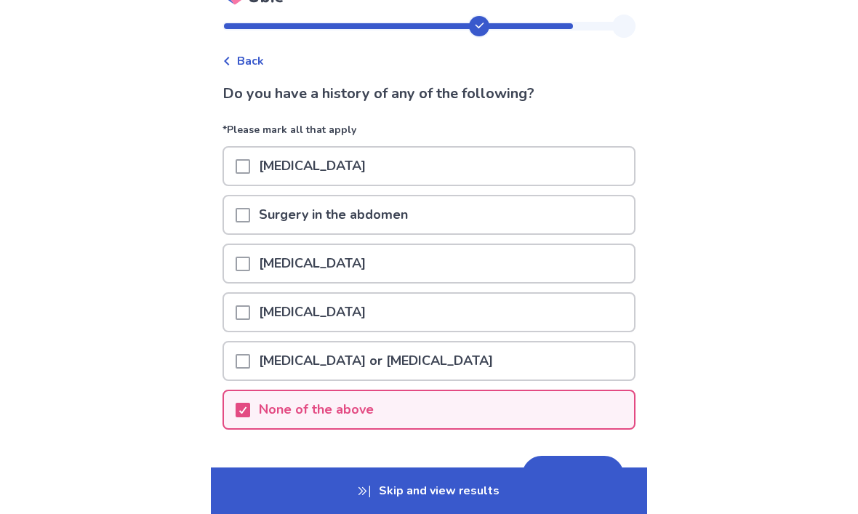
click at [547, 476] on button "Next" at bounding box center [573, 475] width 102 height 39
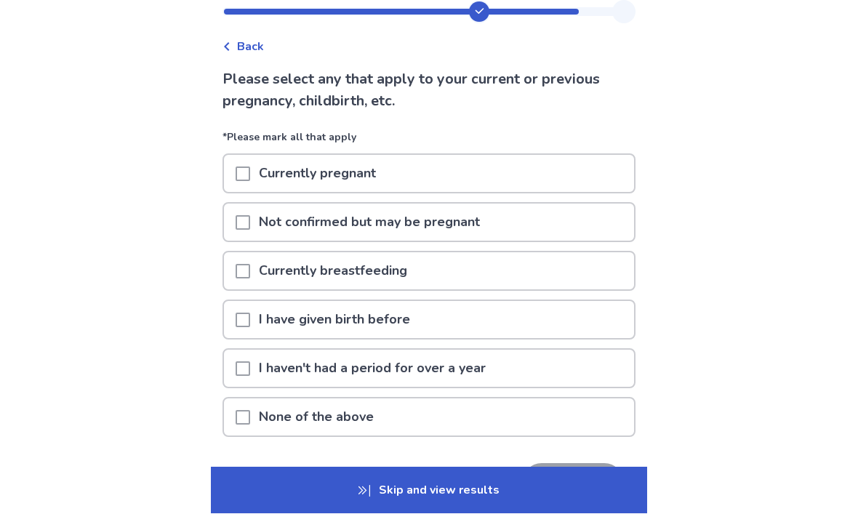
scroll to position [44, 0]
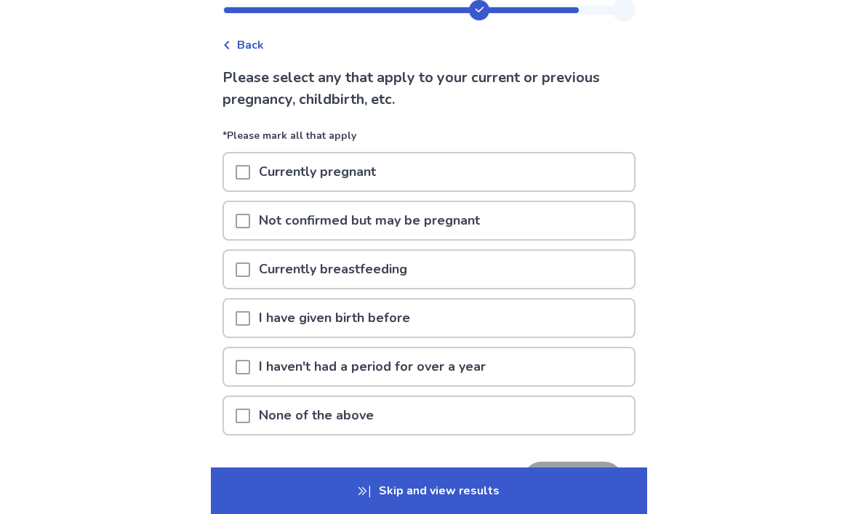
click at [250, 413] on span at bounding box center [242, 415] width 15 height 15
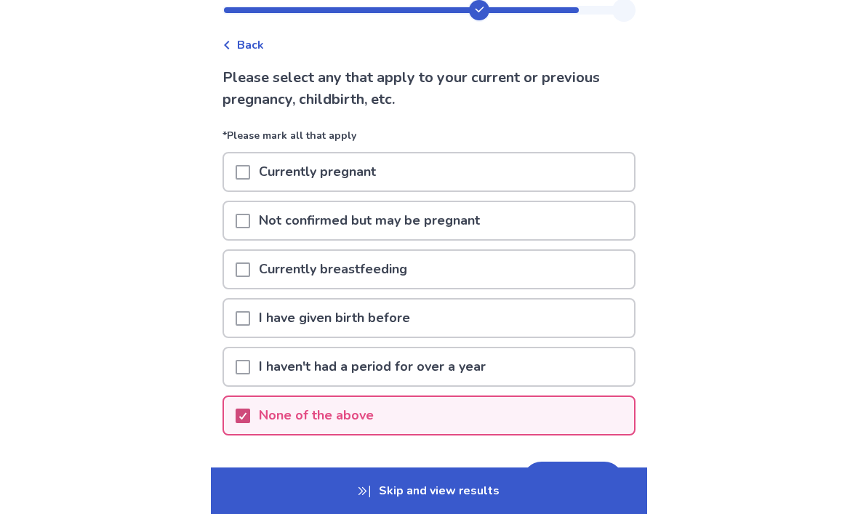
click at [544, 485] on button "Next" at bounding box center [573, 480] width 102 height 39
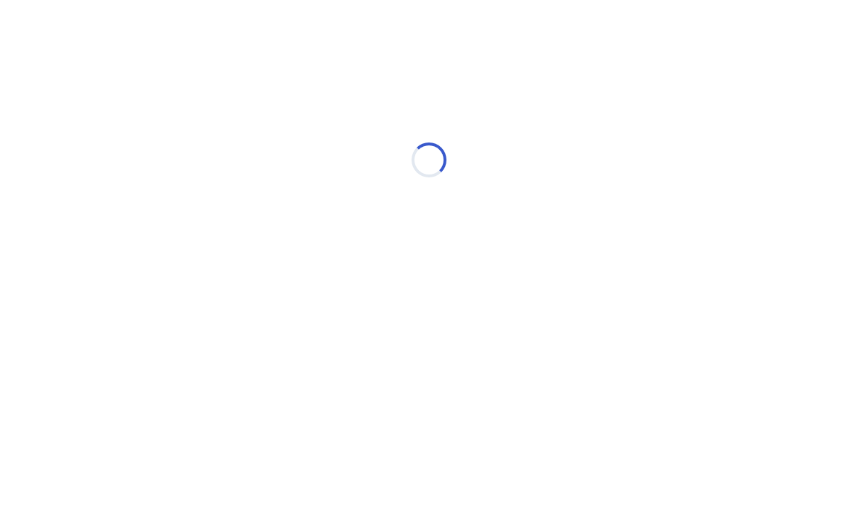
scroll to position [0, 0]
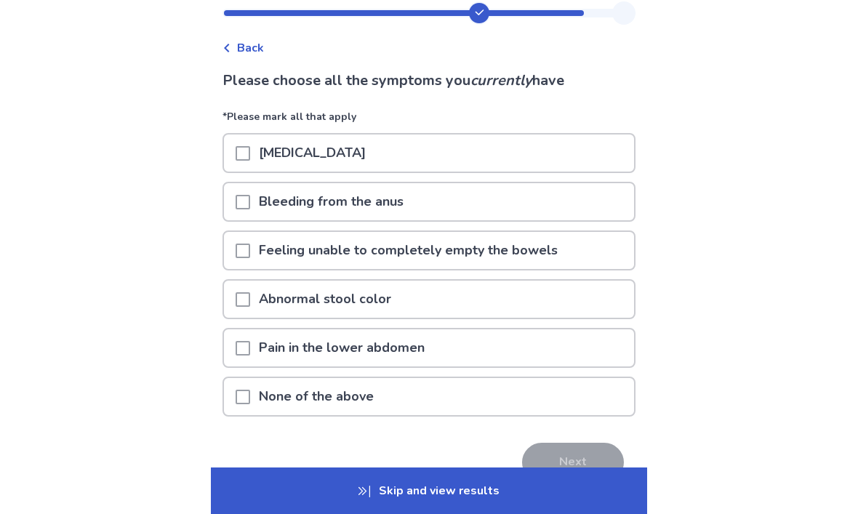
scroll to position [41, 0]
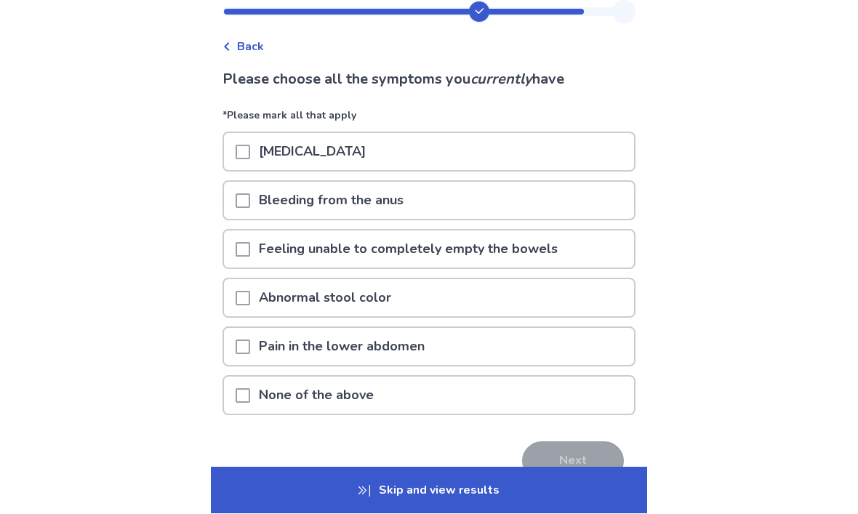
click at [280, 254] on p "Feeling unable to completely empty the bowels" at bounding box center [408, 249] width 316 height 37
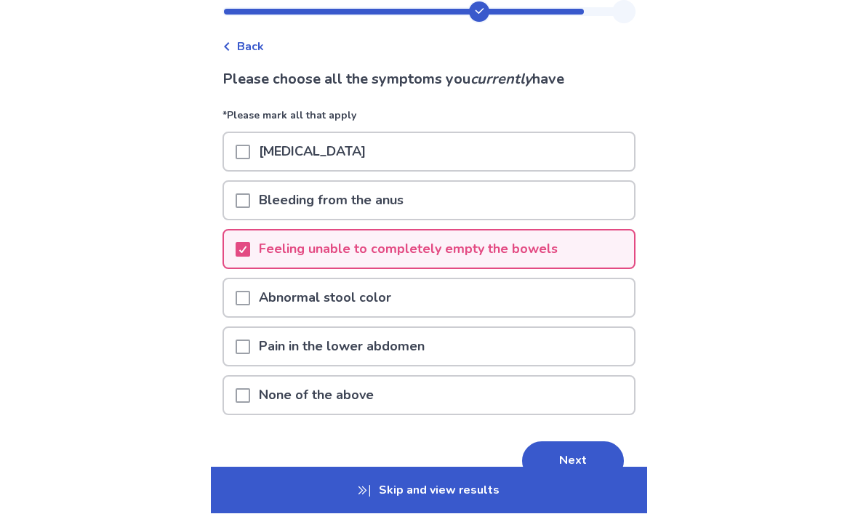
scroll to position [42, 0]
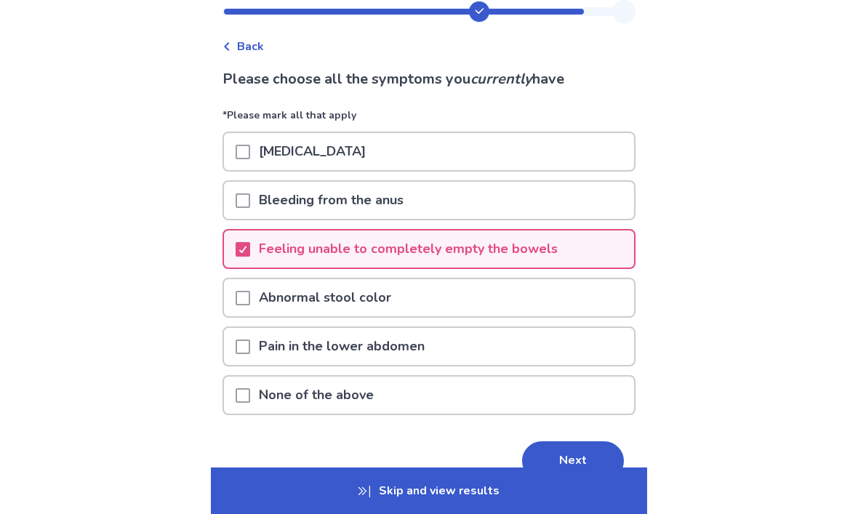
click at [268, 351] on p "Pain in the lower abdomen" at bounding box center [341, 346] width 183 height 37
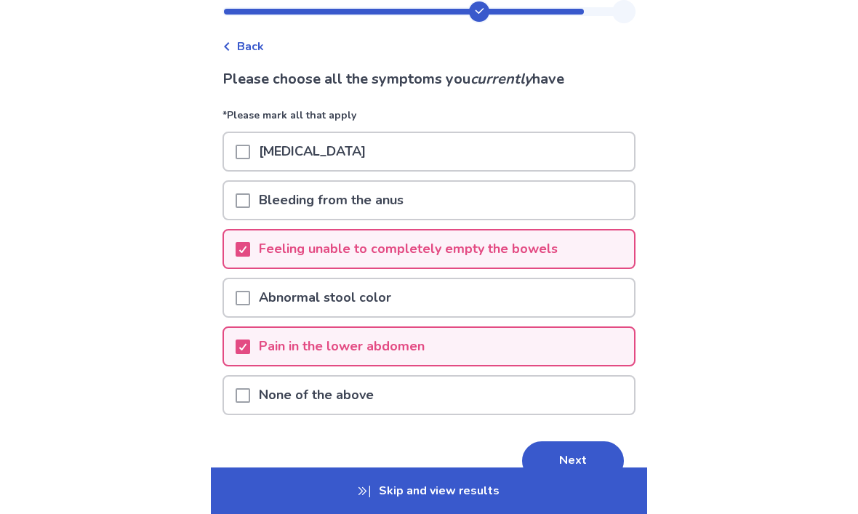
click at [541, 455] on button "Next" at bounding box center [573, 460] width 102 height 39
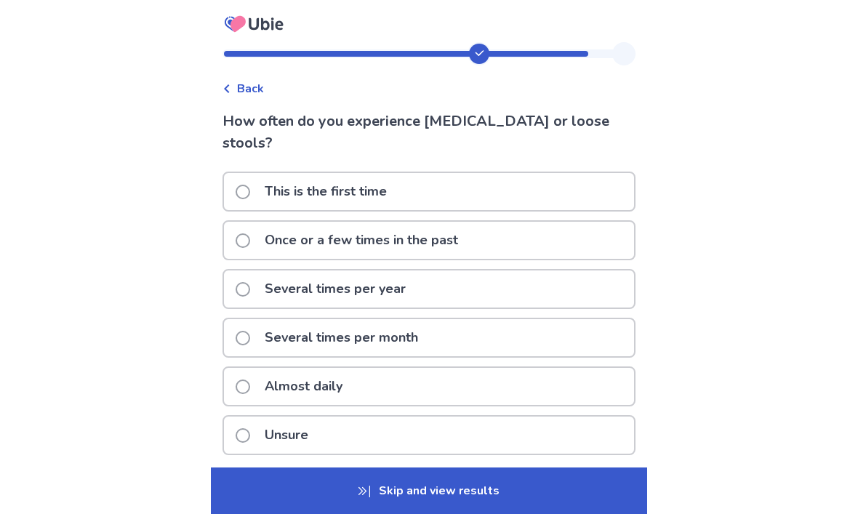
click at [287, 368] on p "Almost daily" at bounding box center [303, 386] width 95 height 37
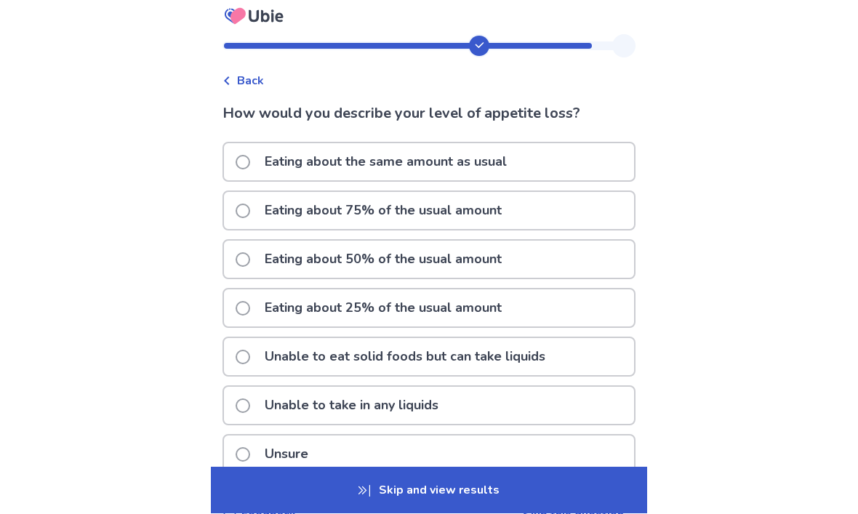
scroll to position [8, 0]
click at [293, 270] on p "Eating about 50% of the usual amount" at bounding box center [383, 259] width 254 height 37
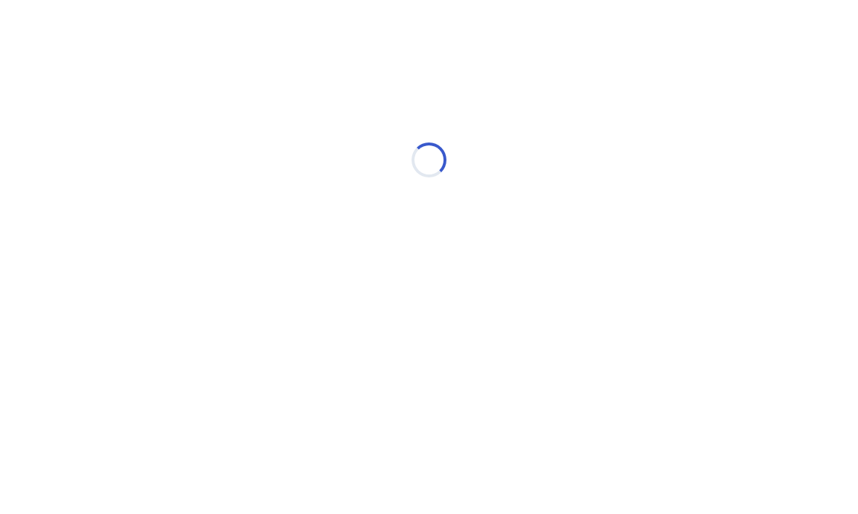
scroll to position [0, 0]
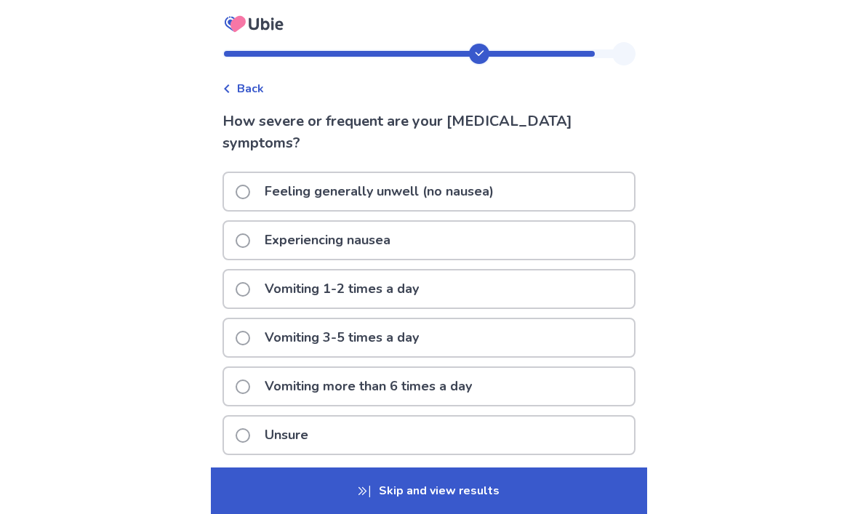
click at [284, 243] on p "Experiencing nausea" at bounding box center [327, 240] width 143 height 37
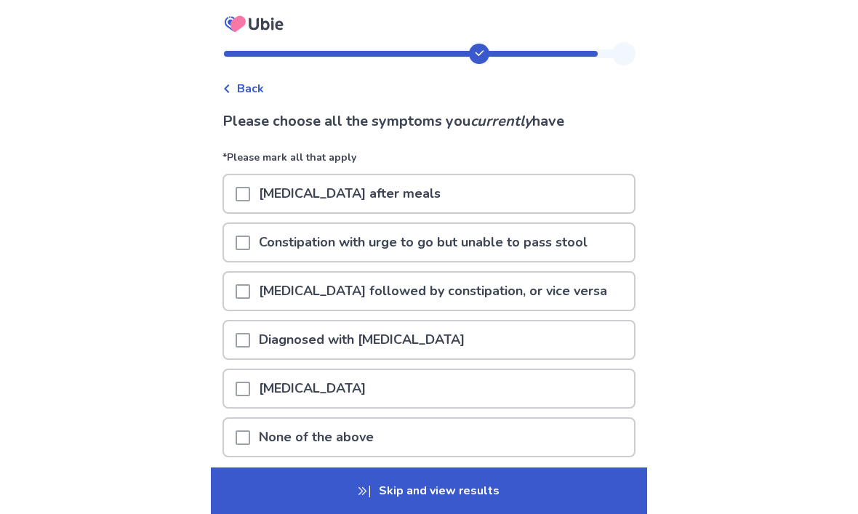
click at [275, 249] on p "Constipation with urge to go but unable to pass stool" at bounding box center [423, 242] width 346 height 37
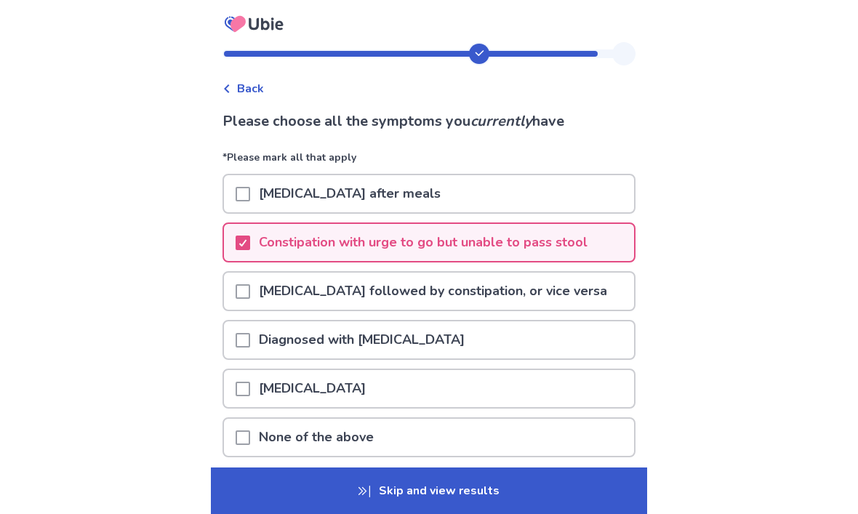
click at [250, 292] on span at bounding box center [242, 291] width 15 height 15
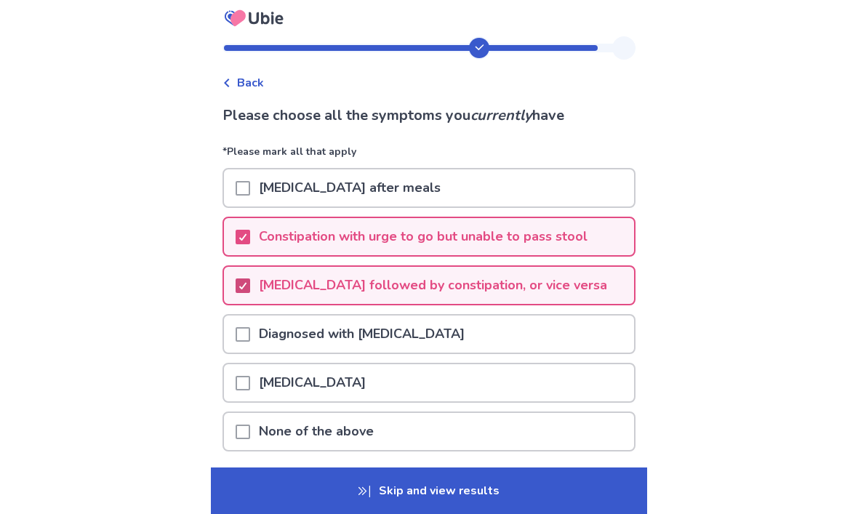
scroll to position [8, 0]
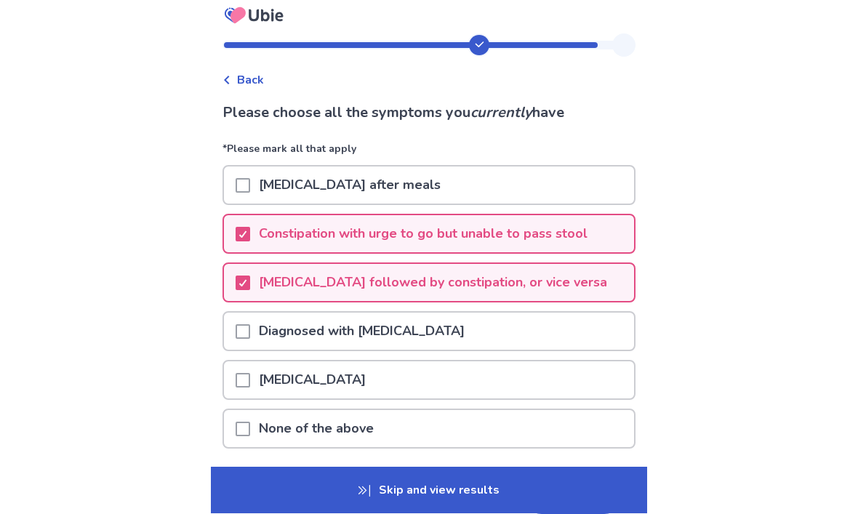
click at [250, 374] on span at bounding box center [242, 381] width 15 height 15
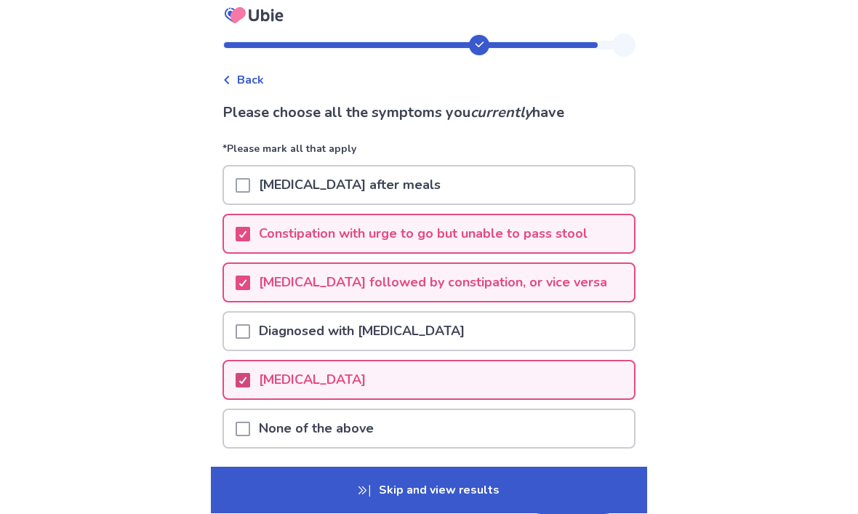
scroll to position [9, 0]
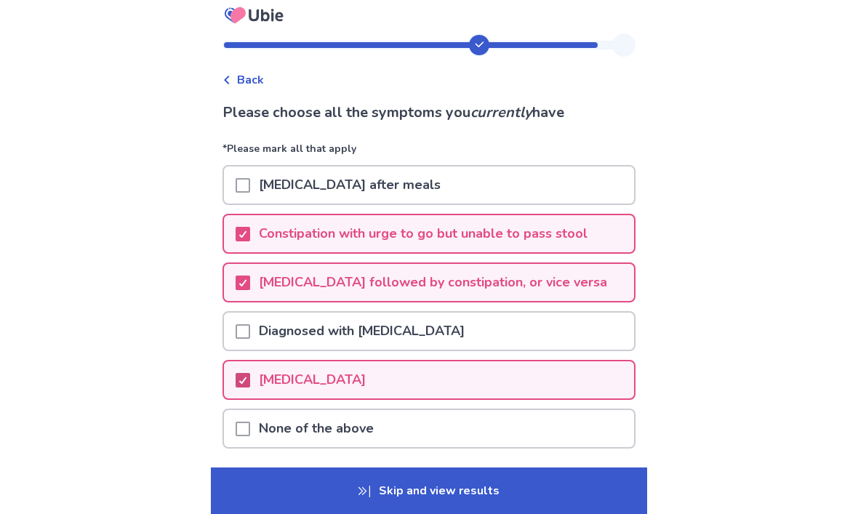
click at [544, 494] on button "Next" at bounding box center [573, 494] width 102 height 39
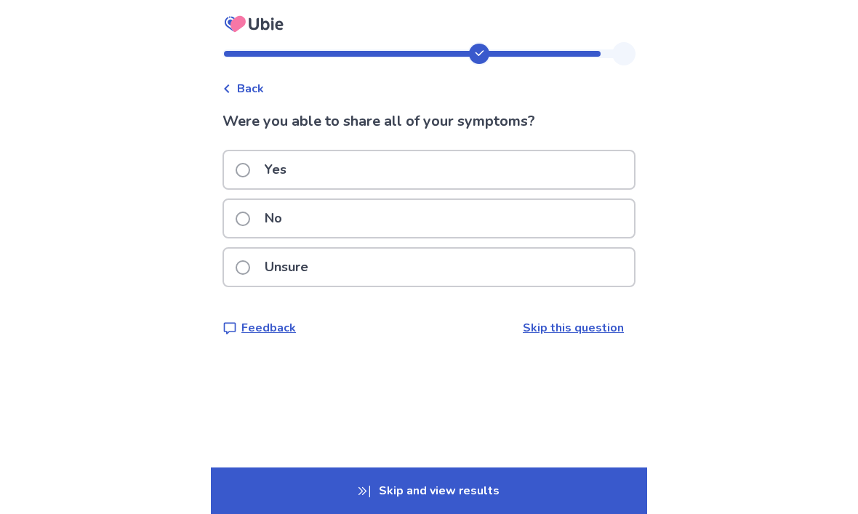
click at [258, 180] on label "Yes" at bounding box center [265, 169] width 60 height 37
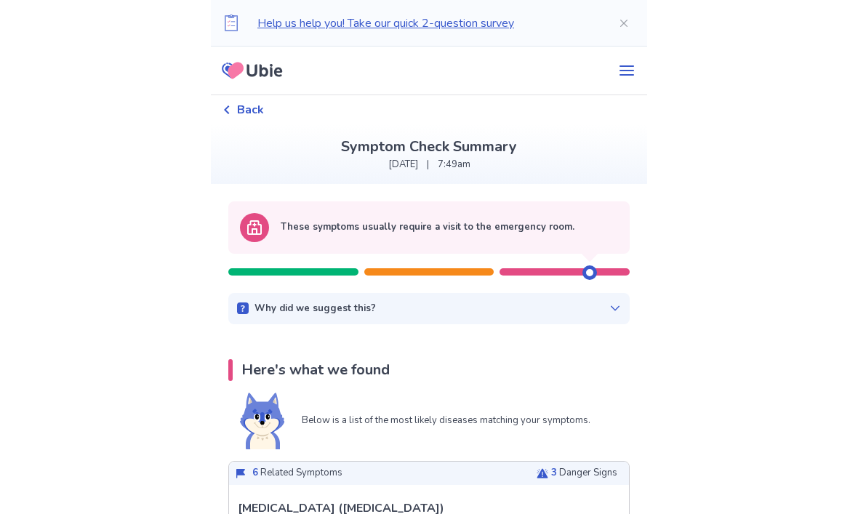
click at [318, 226] on p "These symptoms usually require a visit to the emergency room." at bounding box center [428, 227] width 294 height 15
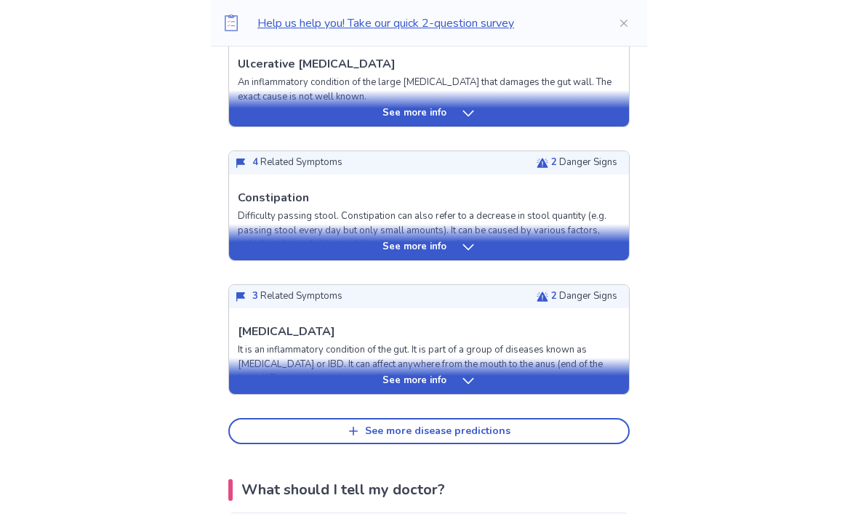
scroll to position [581, 0]
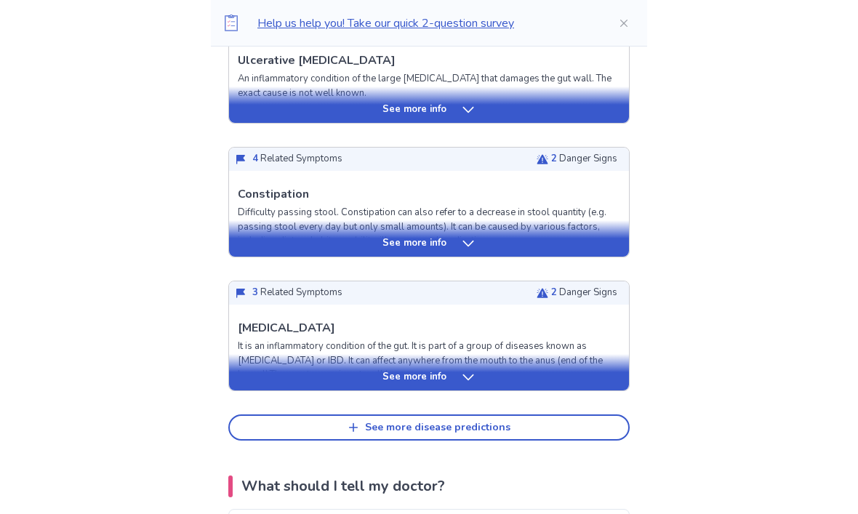
click at [314, 374] on div "See more info" at bounding box center [429, 377] width 400 height 15
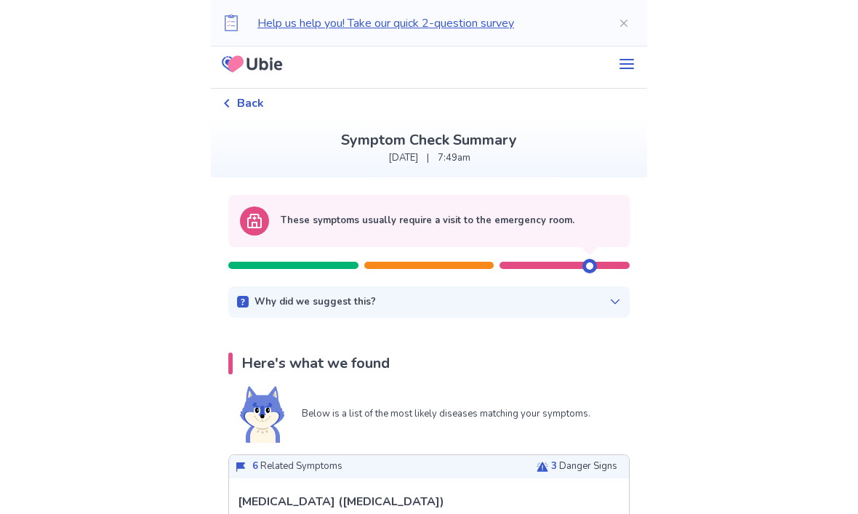
scroll to position [0, 0]
